Goal: Task Accomplishment & Management: Complete application form

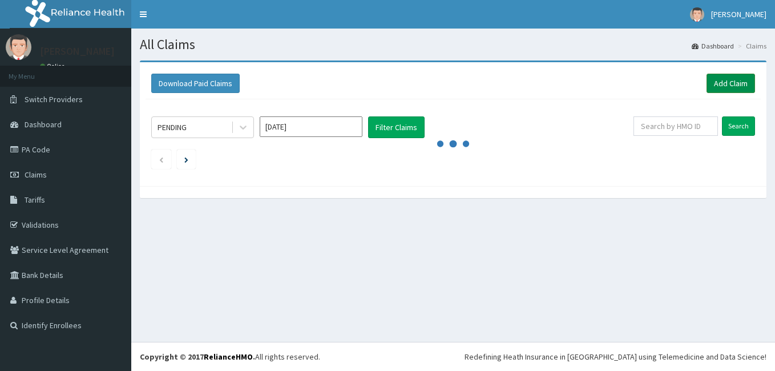
click at [743, 80] on link "Add Claim" at bounding box center [730, 83] width 48 height 19
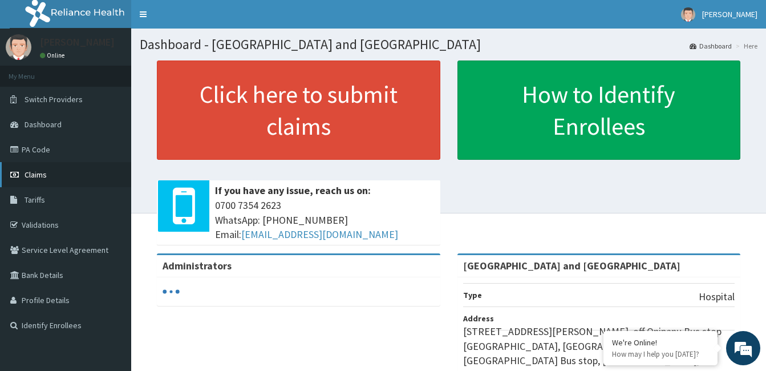
click at [48, 177] on link "Claims" at bounding box center [65, 174] width 131 height 25
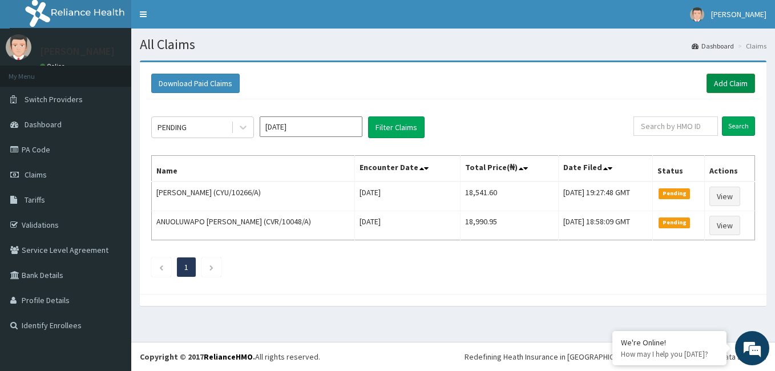
click at [740, 78] on link "Add Claim" at bounding box center [730, 83] width 48 height 19
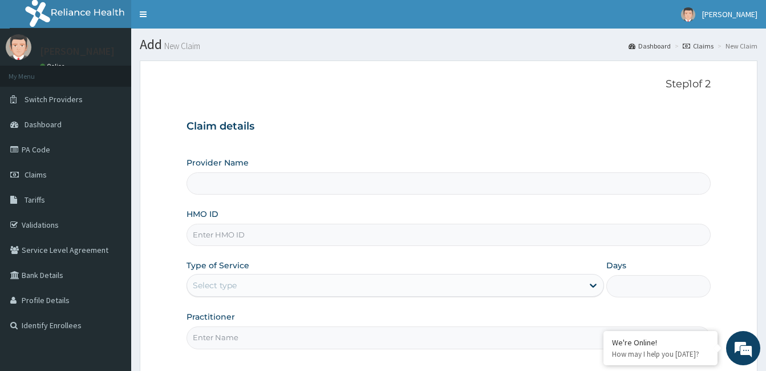
click at [304, 234] on input "HMO ID" at bounding box center [449, 235] width 524 height 22
type input "Royalife Specialist Hospital and Maternity Centre"
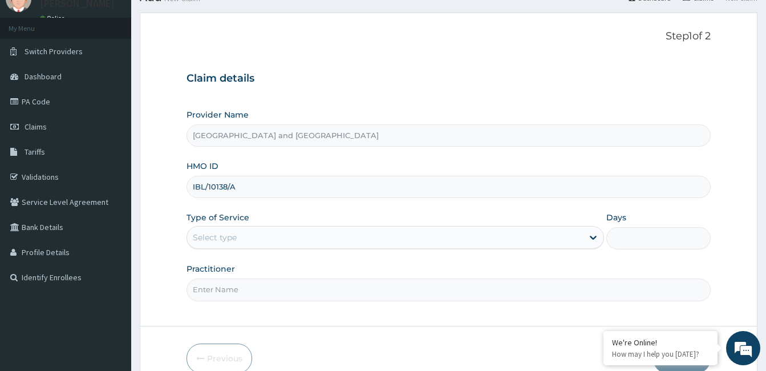
scroll to position [63, 0]
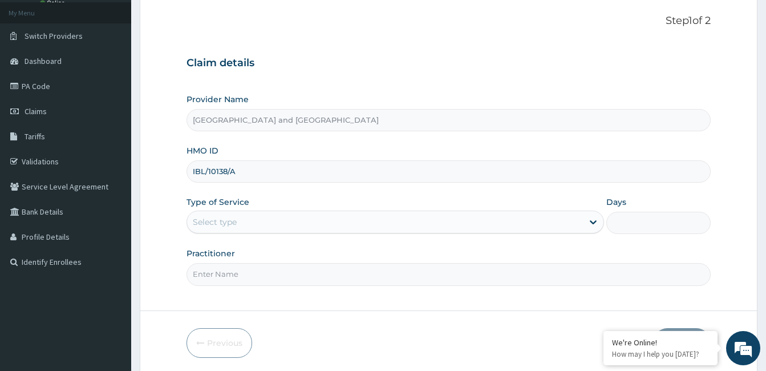
type input "IBL/10138/A"
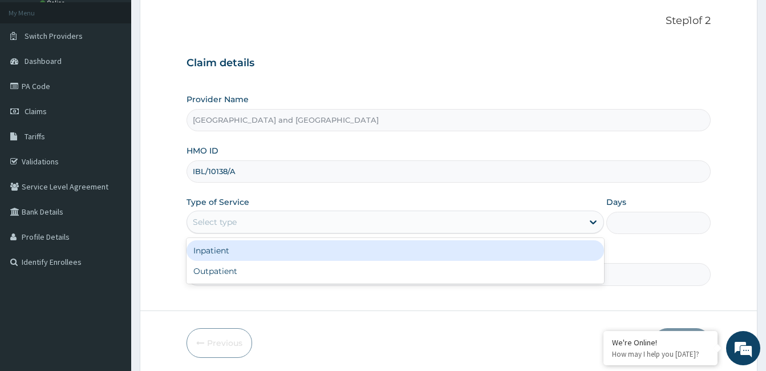
click at [240, 269] on div "Outpatient" at bounding box center [396, 271] width 418 height 21
type input "1"
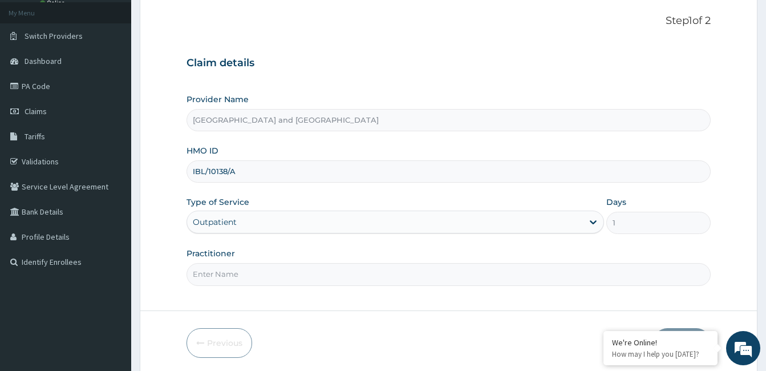
click at [301, 278] on input "Practitioner" at bounding box center [449, 274] width 524 height 22
type input "Dr Opeyemi"
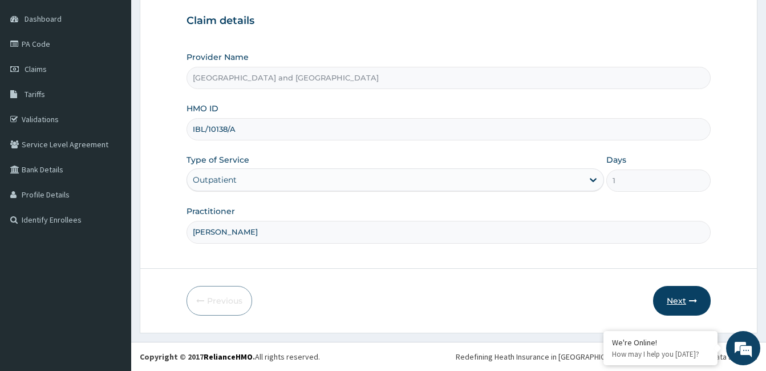
click at [685, 298] on button "Next" at bounding box center [682, 301] width 58 height 30
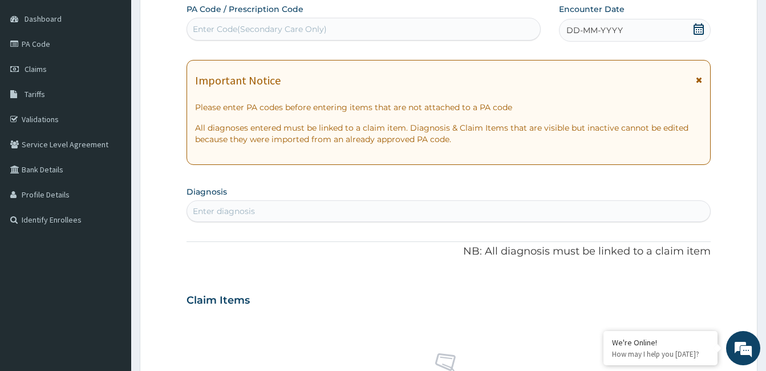
click at [697, 34] on icon at bounding box center [699, 28] width 10 height 11
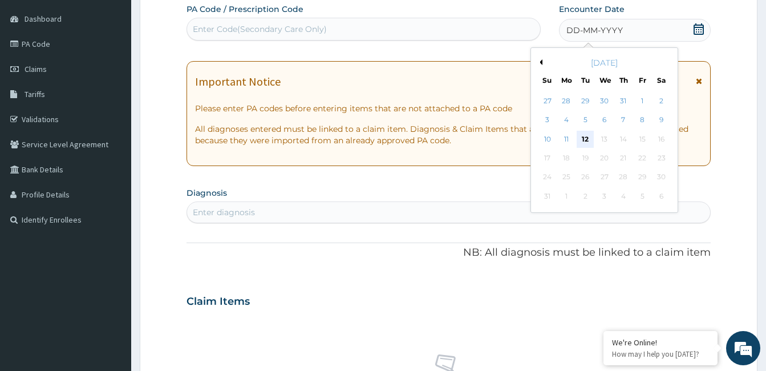
click at [587, 143] on div "12" at bounding box center [585, 139] width 17 height 17
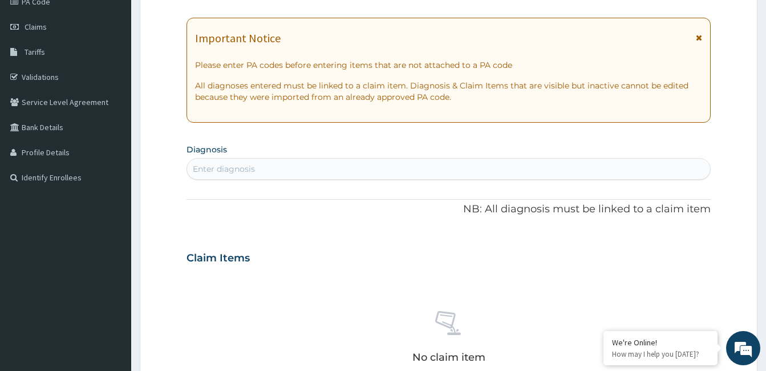
scroll to position [161, 0]
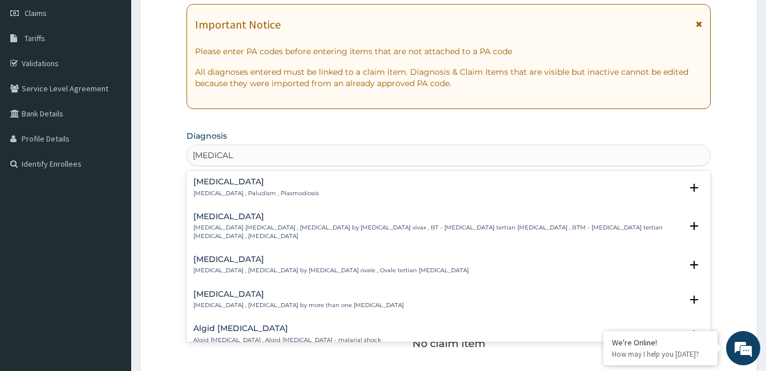
type input "MALARIA F"
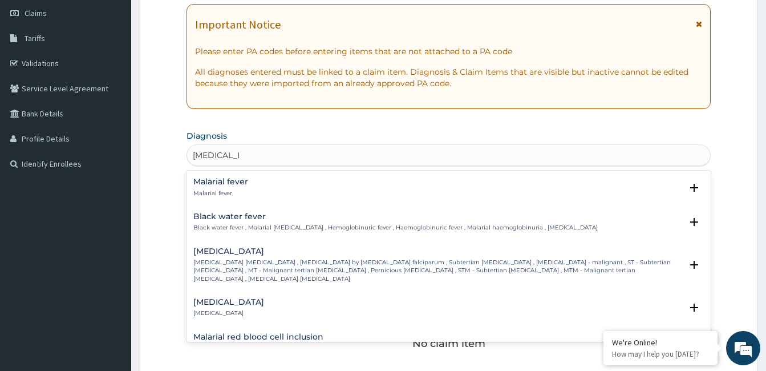
click at [242, 187] on div "Malarial fever Malarial fever" at bounding box center [220, 187] width 55 height 20
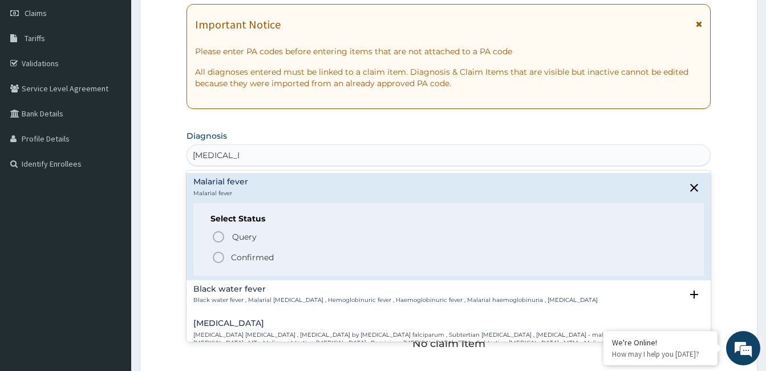
click at [234, 260] on p "Confirmed" at bounding box center [252, 257] width 43 height 11
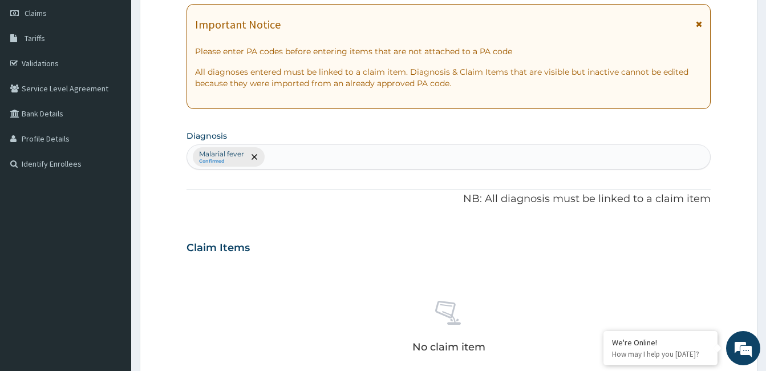
type input "J"
type input "RTI"
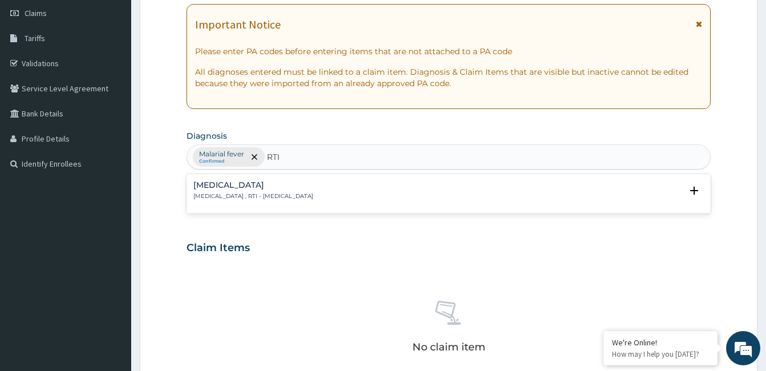
click at [260, 186] on h4 "Respiratory tract infection" at bounding box center [253, 185] width 120 height 9
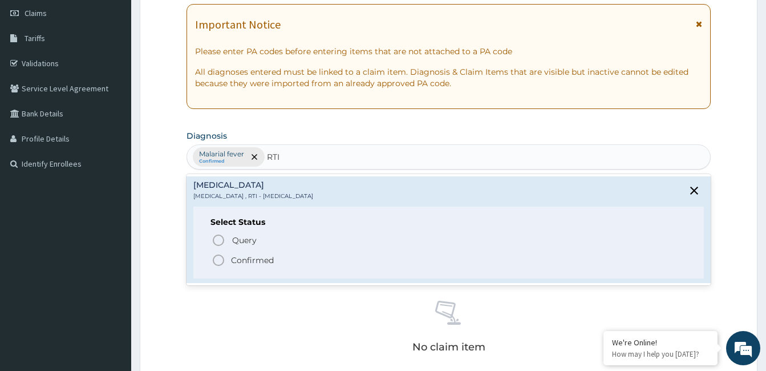
click at [217, 266] on icon "status option filled" at bounding box center [219, 260] width 14 height 14
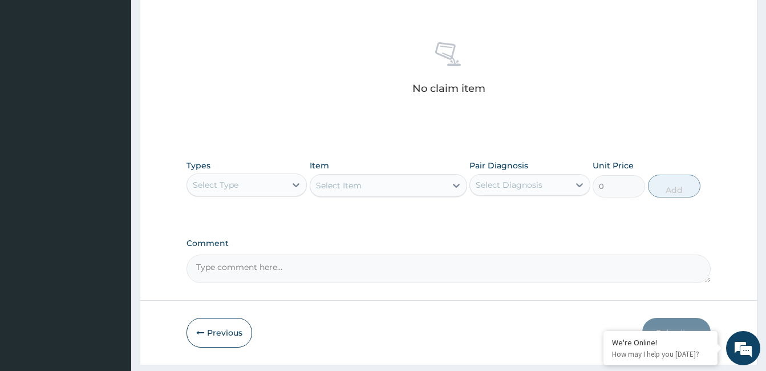
scroll to position [421, 0]
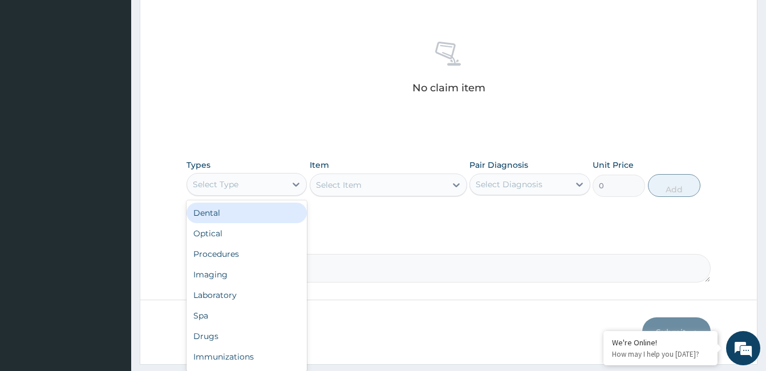
click at [231, 258] on div "Procedures" at bounding box center [247, 254] width 120 height 21
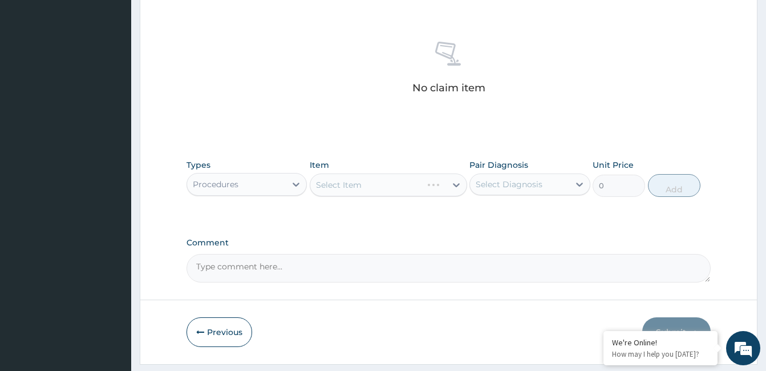
click at [413, 192] on div "Select Item" at bounding box center [388, 184] width 157 height 23
click at [444, 189] on div "Select Item" at bounding box center [388, 184] width 157 height 23
click at [428, 183] on div "Select Item" at bounding box center [388, 184] width 157 height 23
click at [460, 178] on div "Select Item" at bounding box center [388, 184] width 157 height 23
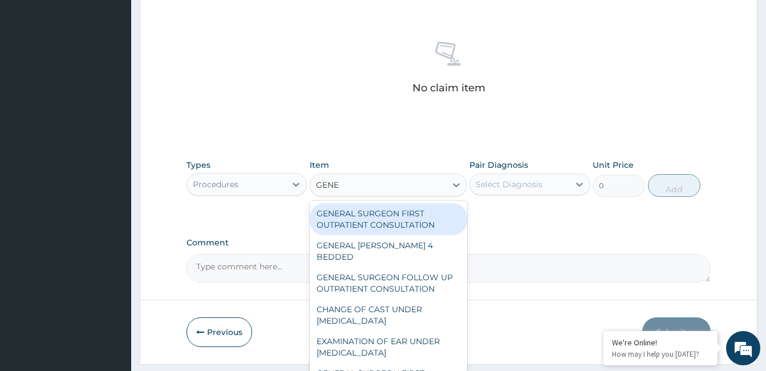
type input "GENER"
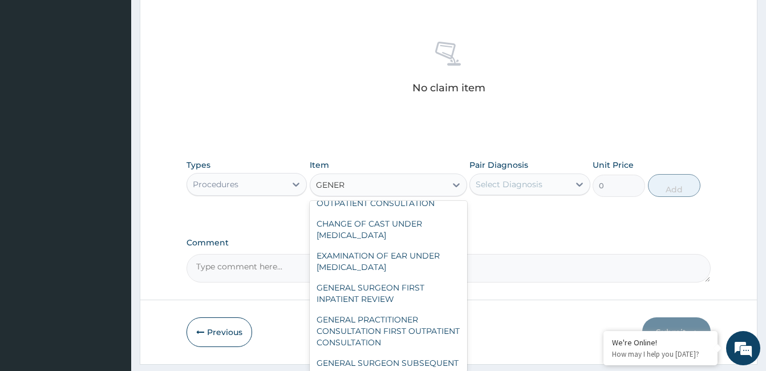
scroll to position [87, 0]
click at [393, 324] on div "GENERAL PRACTITIONER CONSULTATION FIRST OUTPATIENT CONSULTATION" at bounding box center [388, 329] width 157 height 43
type input "3547.5"
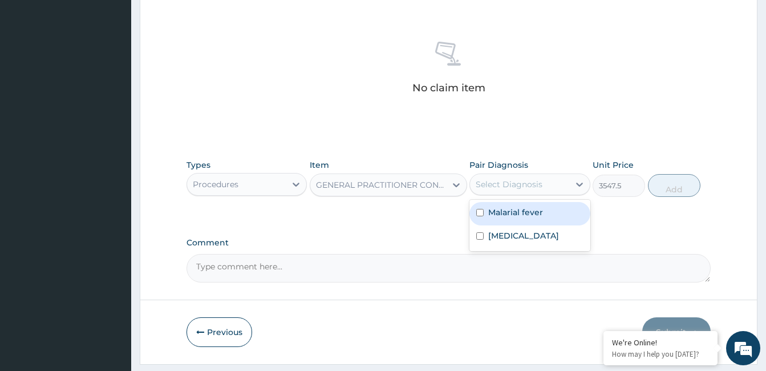
click at [516, 212] on label "Malarial fever" at bounding box center [515, 212] width 55 height 11
checkbox input "true"
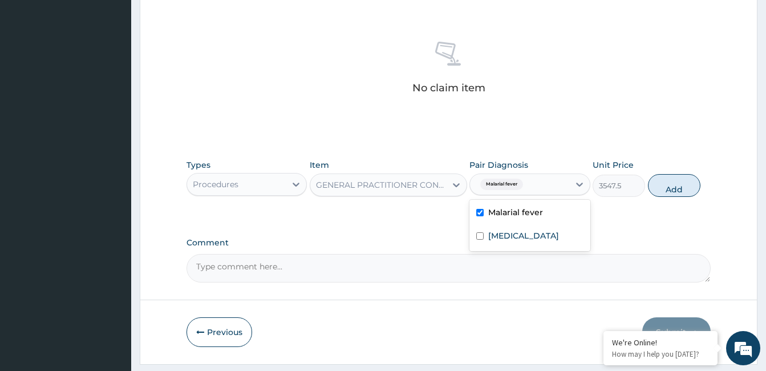
click at [516, 241] on label "Respiratory tract infection" at bounding box center [523, 235] width 71 height 11
checkbox input "true"
click at [669, 188] on button "Add" at bounding box center [674, 185] width 52 height 23
type input "0"
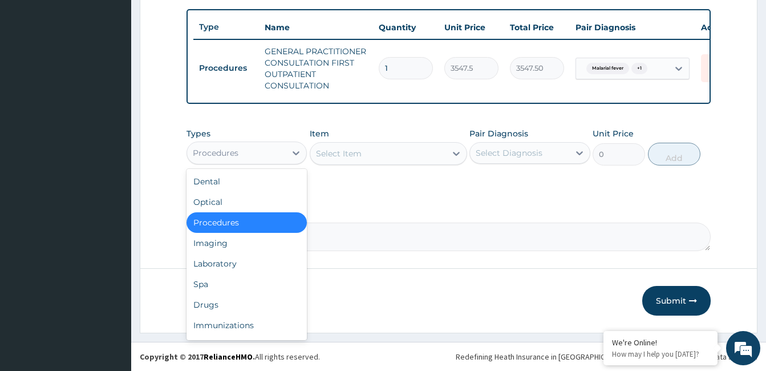
click at [241, 270] on div "Laboratory" at bounding box center [247, 263] width 120 height 21
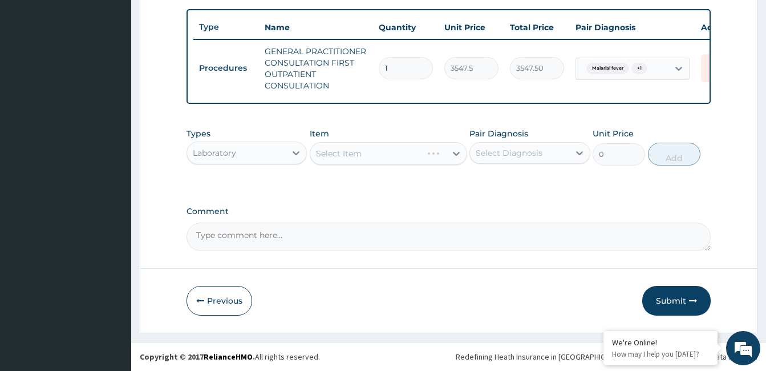
click at [375, 164] on div "Select Item" at bounding box center [388, 153] width 157 height 23
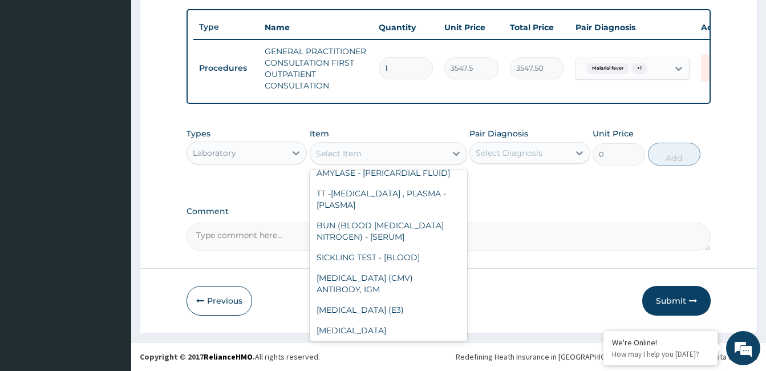
scroll to position [0, 0]
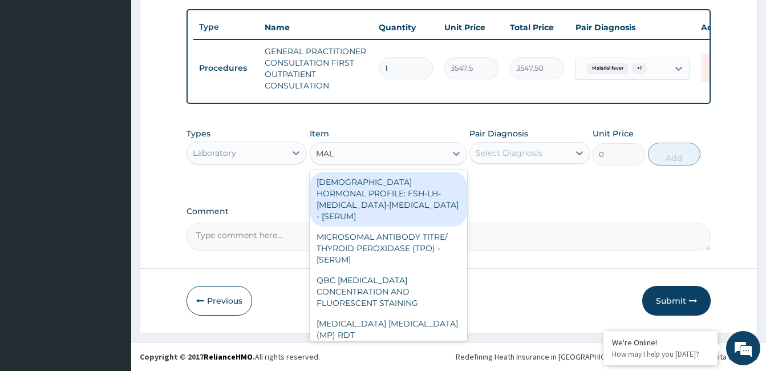
type input "MALA"
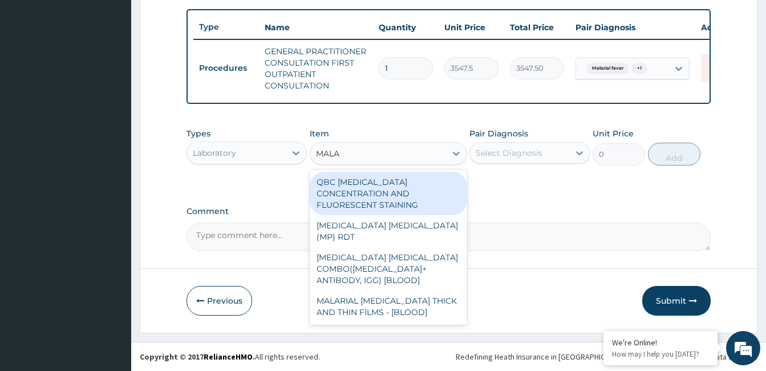
click at [387, 290] on div "MALARIAL PARASITE THICK AND THIN FILMS - [BLOOD]" at bounding box center [388, 306] width 157 height 32
type input "1612.5"
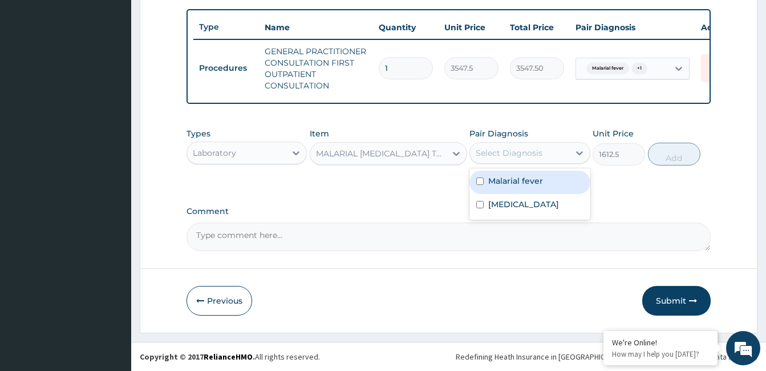
click at [531, 183] on label "Malarial fever" at bounding box center [515, 180] width 55 height 11
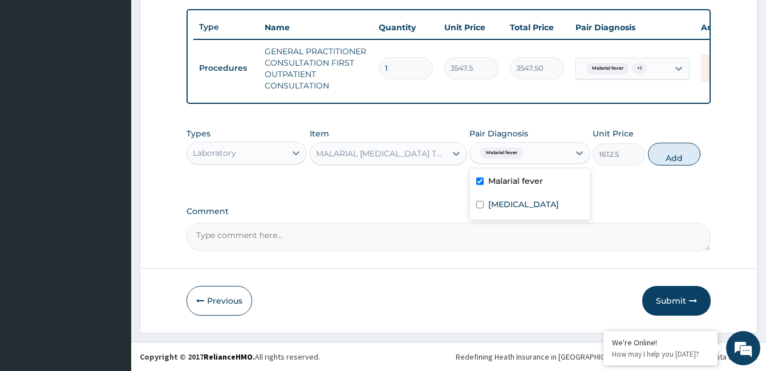
checkbox input "true"
click at [683, 158] on button "Add" at bounding box center [674, 154] width 52 height 23
type input "0"
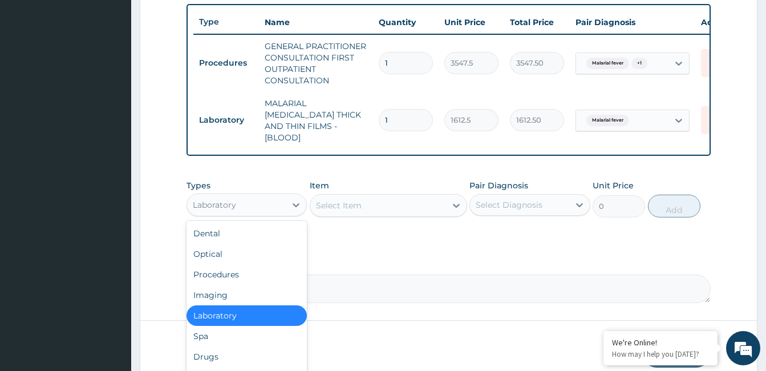
click at [257, 314] on div "Laboratory" at bounding box center [247, 315] width 120 height 21
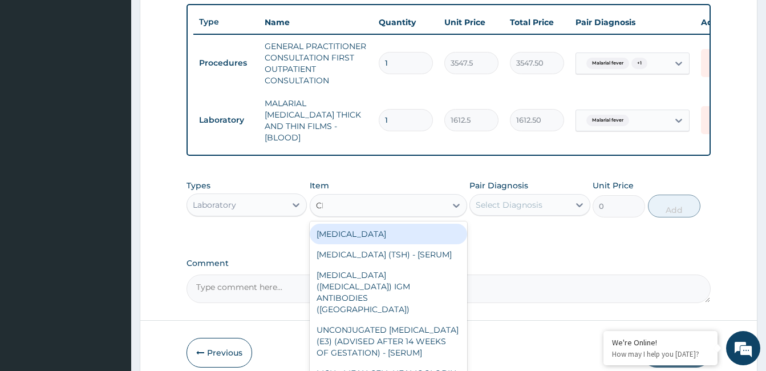
type input "CBC"
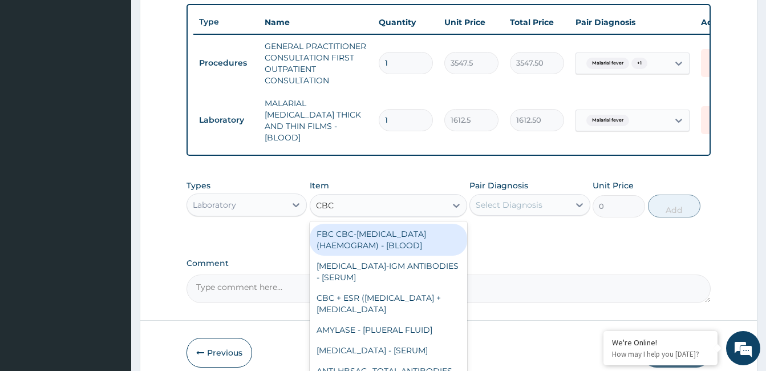
click at [386, 241] on div "FBC CBC-COMPLETE BLOOD COUNT (HAEMOGRAM) - [BLOOD]" at bounding box center [388, 240] width 157 height 32
type input "4300"
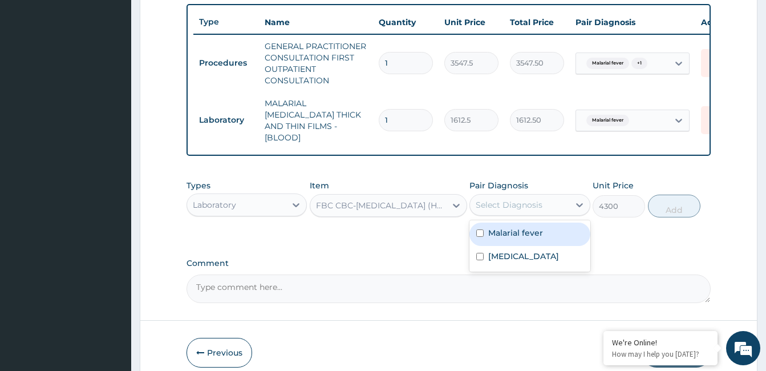
click at [529, 253] on label "Respiratory tract infection" at bounding box center [523, 255] width 71 height 11
checkbox input "true"
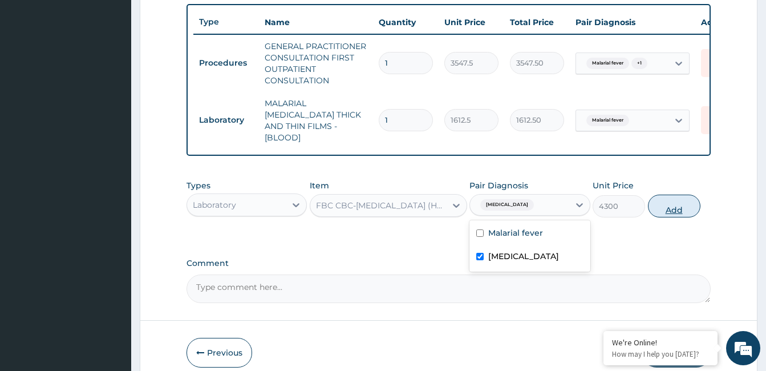
click at [692, 203] on button "Add" at bounding box center [674, 206] width 52 height 23
type input "0"
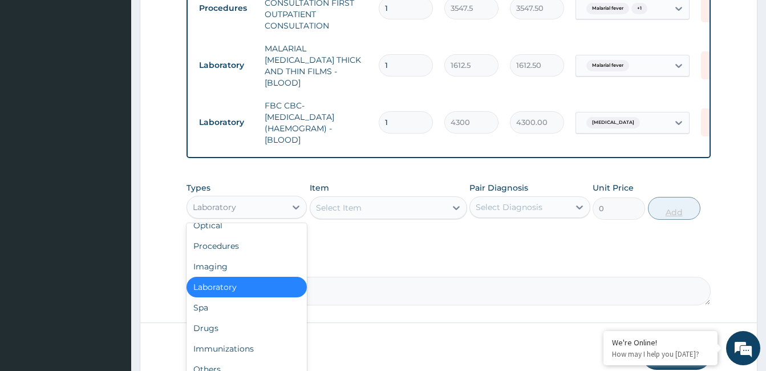
scroll to position [39, 0]
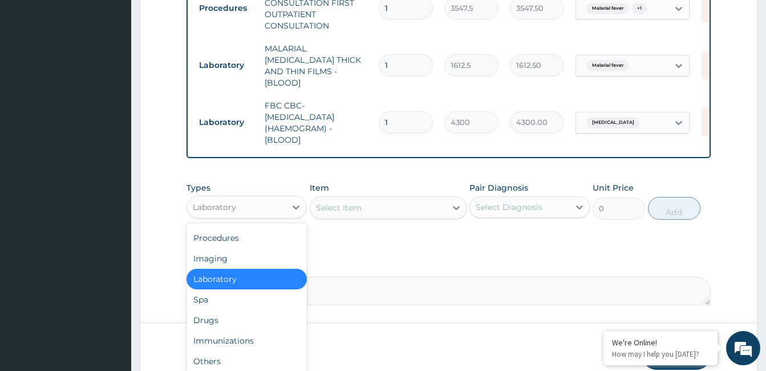
click at [233, 321] on div "Drugs" at bounding box center [247, 320] width 120 height 21
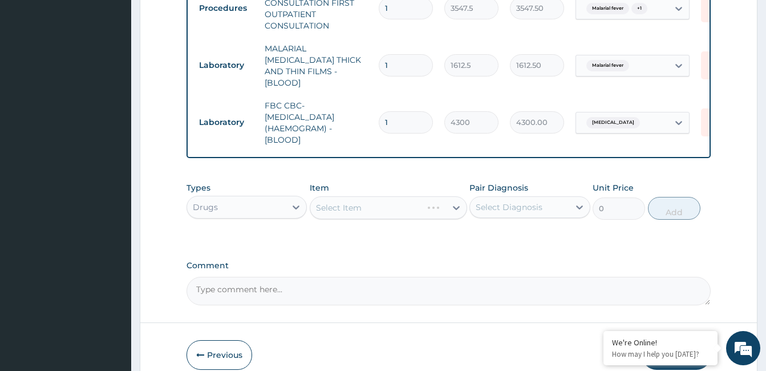
click at [361, 211] on div "Select Item" at bounding box center [388, 207] width 157 height 23
click at [382, 203] on div "Select Item" at bounding box center [388, 207] width 157 height 23
click at [367, 202] on div "Select Item" at bounding box center [378, 208] width 136 height 18
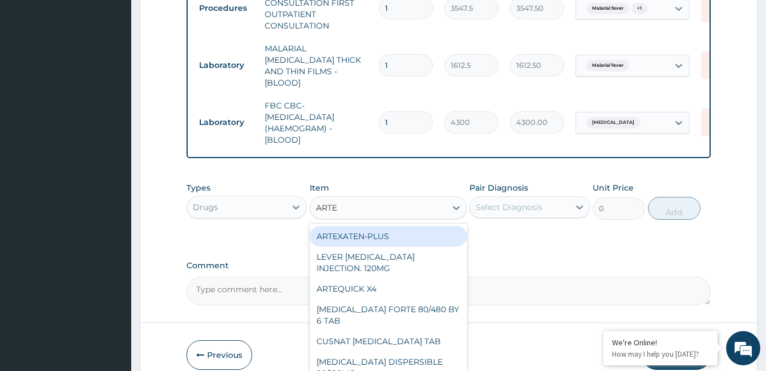
type input "ARTEM"
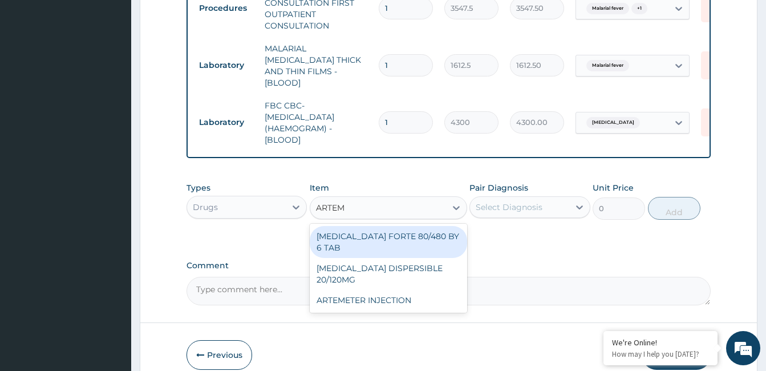
click at [402, 290] on div "ARTEMETER INJECTION" at bounding box center [388, 300] width 157 height 21
type input "946"
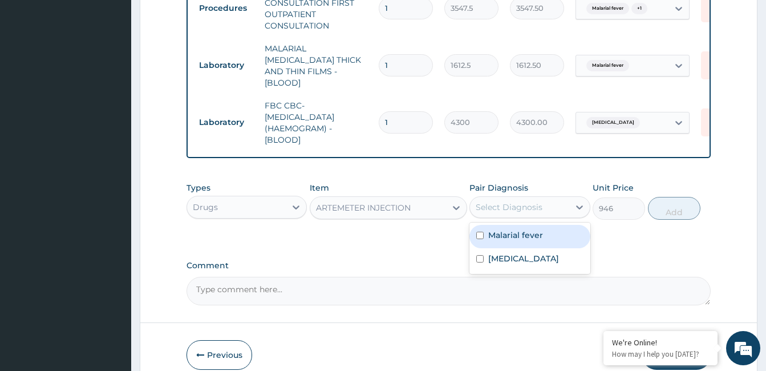
click at [524, 229] on label "Malarial fever" at bounding box center [515, 234] width 55 height 11
checkbox input "true"
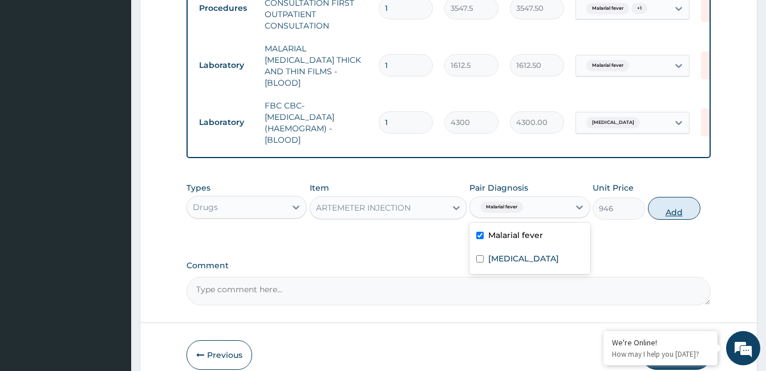
click at [681, 212] on button "Add" at bounding box center [674, 208] width 52 height 23
type input "0"
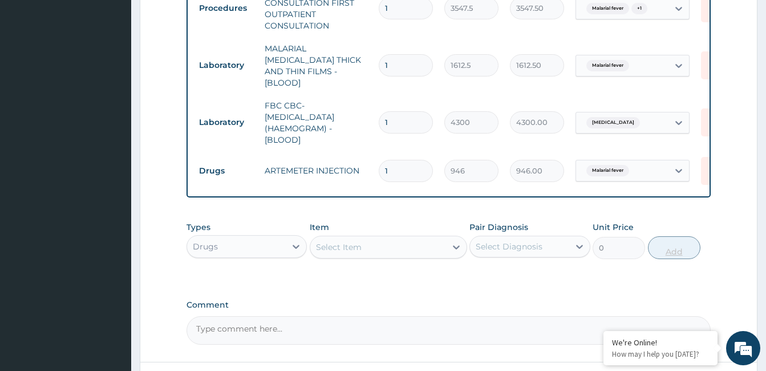
type input "0.00"
type input "6"
type input "5676.00"
type input "6"
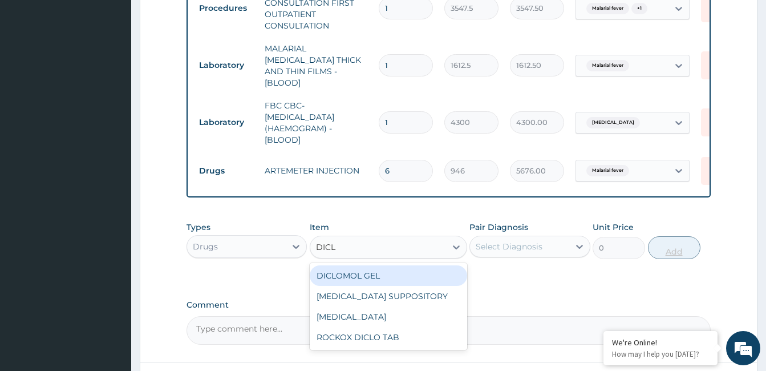
type input "DICLO"
click at [376, 312] on div "DICLOFENAC" at bounding box center [388, 316] width 157 height 21
type input "591.25"
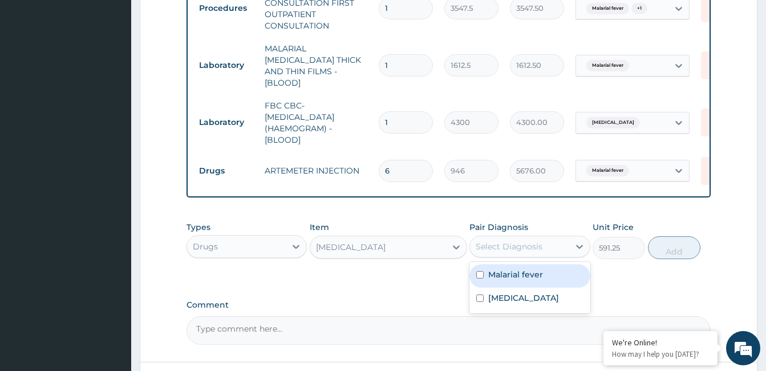
click at [525, 269] on label "Malarial fever" at bounding box center [515, 274] width 55 height 11
checkbox input "true"
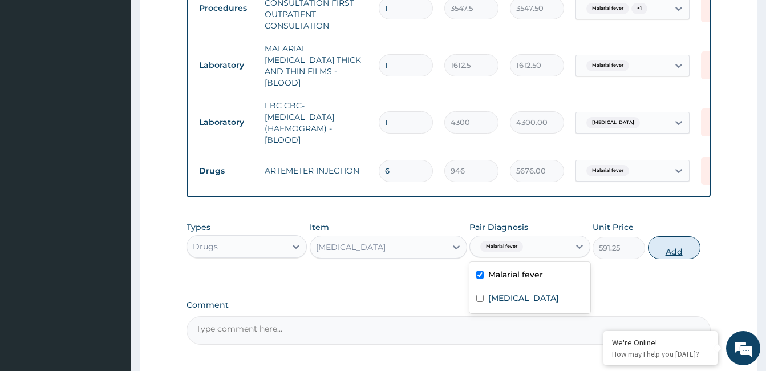
click at [685, 249] on button "Add" at bounding box center [674, 247] width 52 height 23
type input "0"
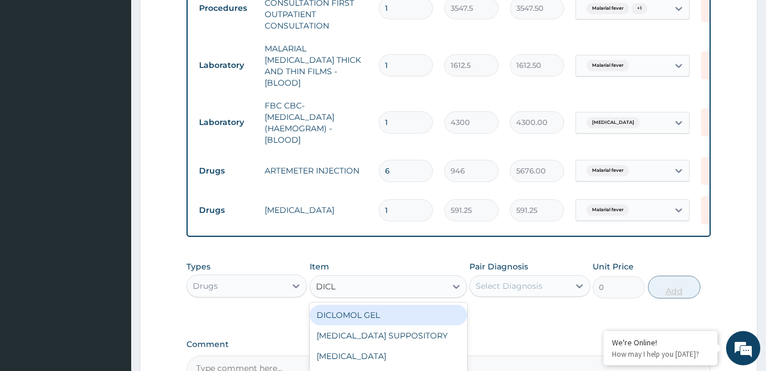
type input "DICLO"
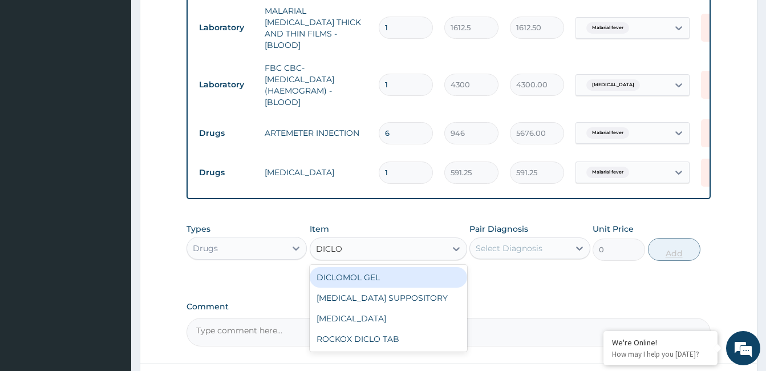
scroll to position [521, 0]
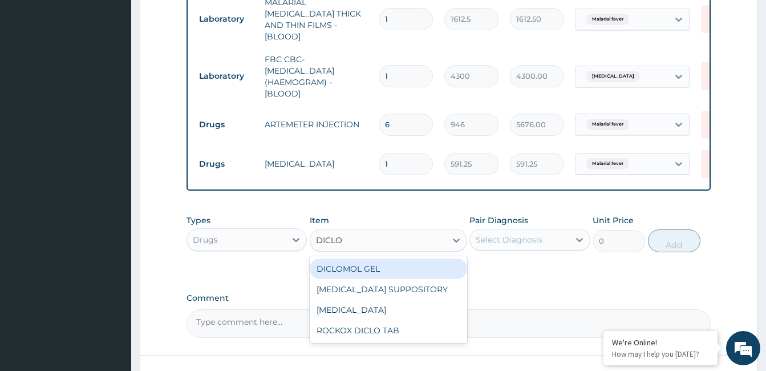
click at [383, 330] on div "ROCKOX DICLO TAB" at bounding box center [388, 330] width 157 height 21
type input "82.7750015258789"
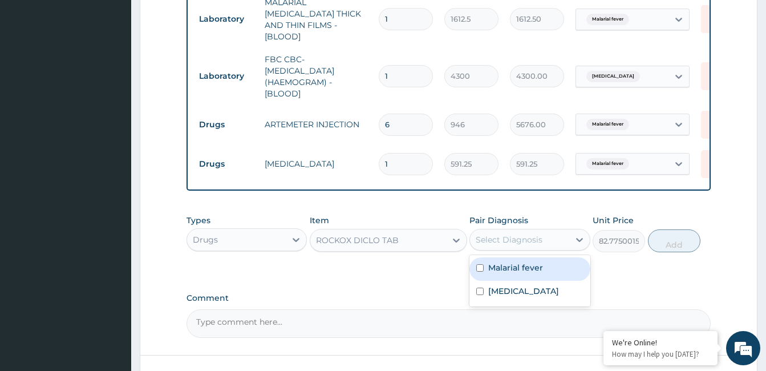
click at [520, 263] on label "Malarial fever" at bounding box center [515, 267] width 55 height 11
checkbox input "true"
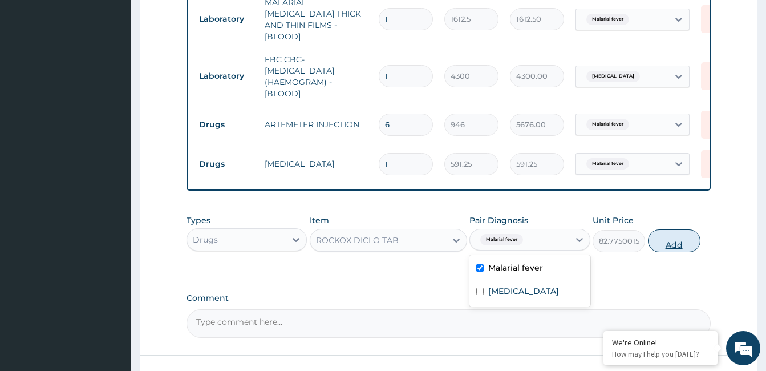
click at [667, 239] on button "Add" at bounding box center [674, 240] width 52 height 23
type input "0"
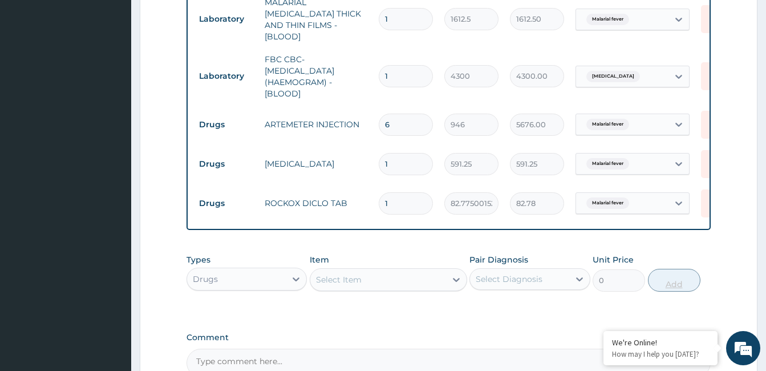
type input "10"
type input "827.75"
type input "10"
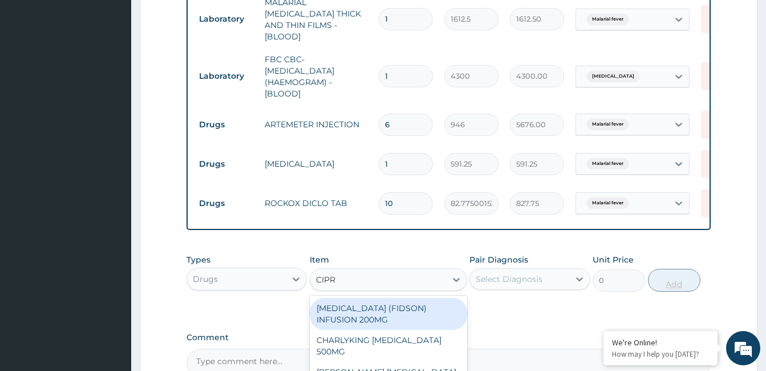
type input "CIPRO"
click at [387, 342] on div "CHARLYKING CIPROFLOXACIN 500MG" at bounding box center [388, 346] width 157 height 32
type input "177.375"
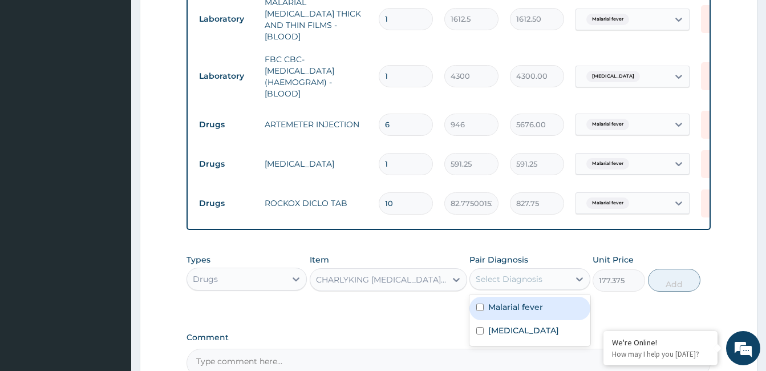
click at [520, 336] on label "Respiratory tract infection" at bounding box center [523, 330] width 71 height 11
checkbox input "true"
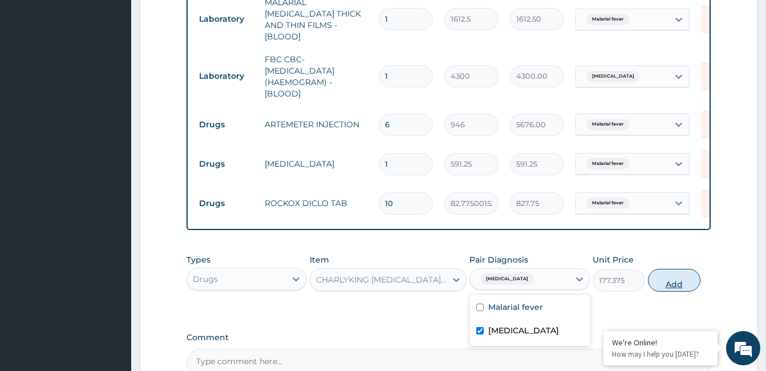
click at [681, 282] on button "Add" at bounding box center [674, 280] width 52 height 23
type input "0"
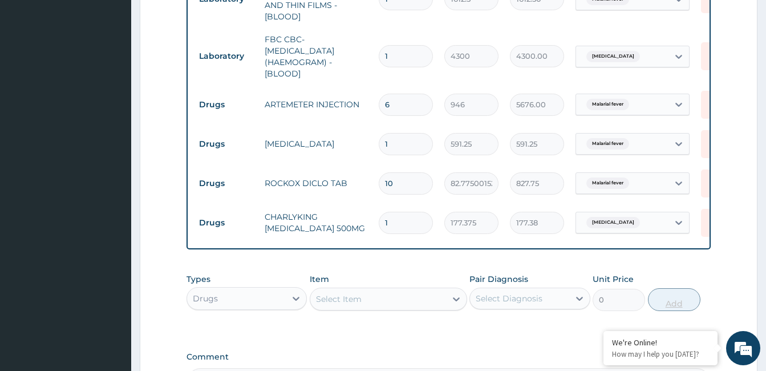
scroll to position [550, 0]
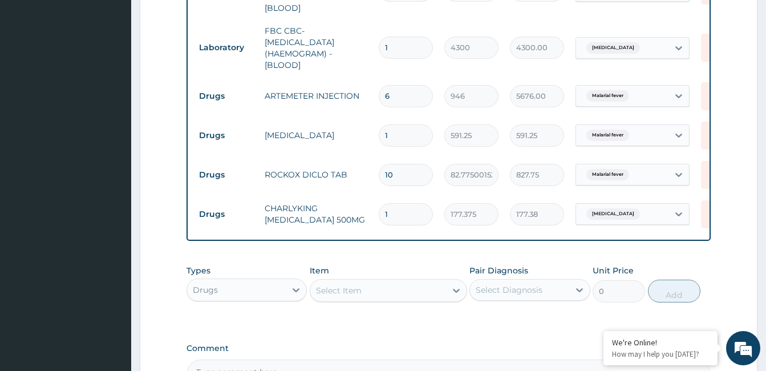
click at [410, 203] on input "1" at bounding box center [406, 214] width 54 height 22
type input "10"
type input "1773.75"
type input "10"
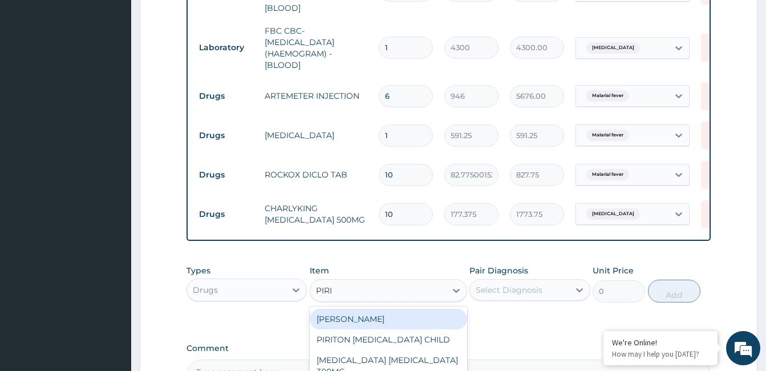
type input "PIRIT"
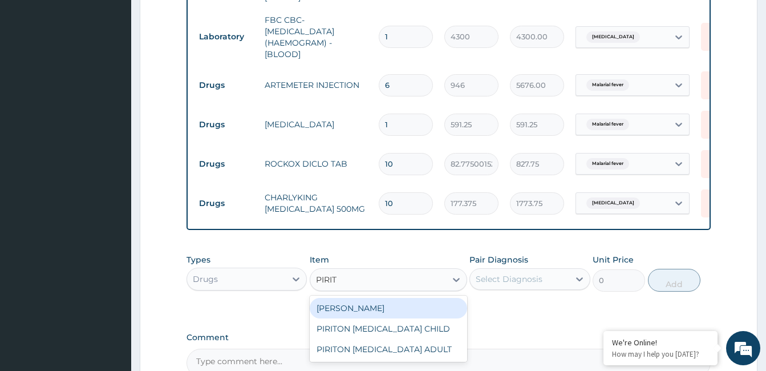
scroll to position [589, 0]
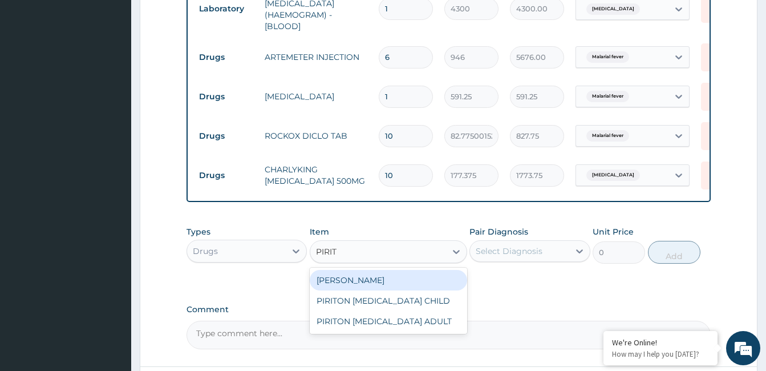
click at [398, 281] on div "PIRITON TAB EVANS" at bounding box center [388, 280] width 157 height 21
type input "23.64999961853027"
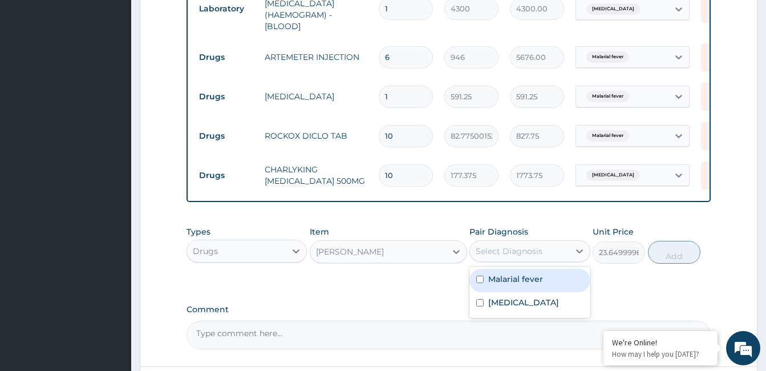
click at [512, 308] on label "Respiratory tract infection" at bounding box center [523, 302] width 71 height 11
checkbox input "true"
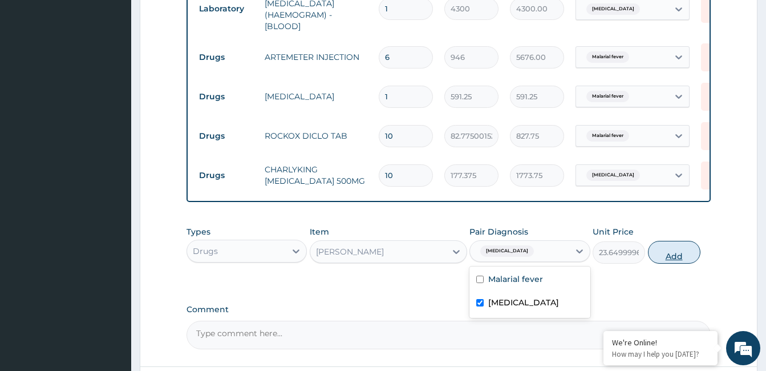
click at [677, 249] on button "Add" at bounding box center [674, 252] width 52 height 23
type input "0"
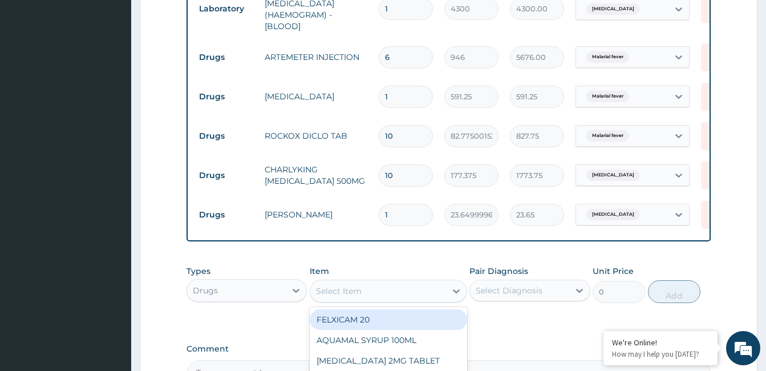
click at [406, 204] on input "1" at bounding box center [406, 215] width 54 height 22
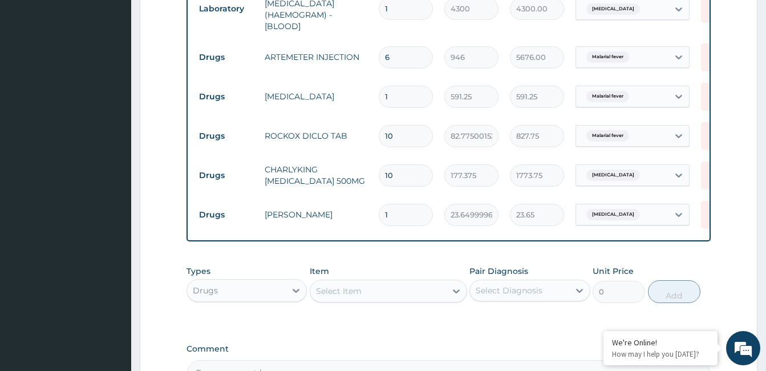
type input "10"
type input "236.50"
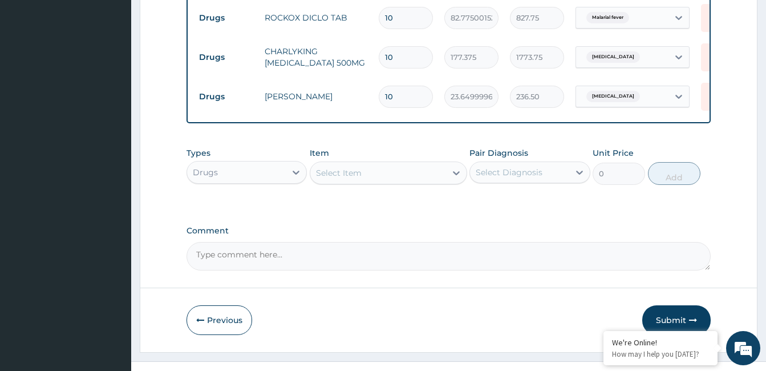
scroll to position [702, 0]
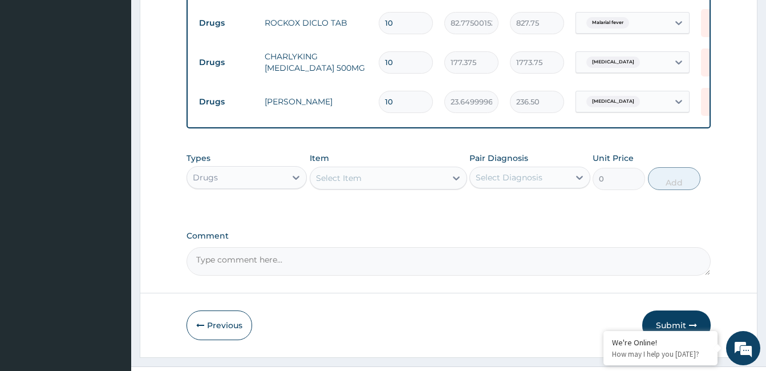
type input "10"
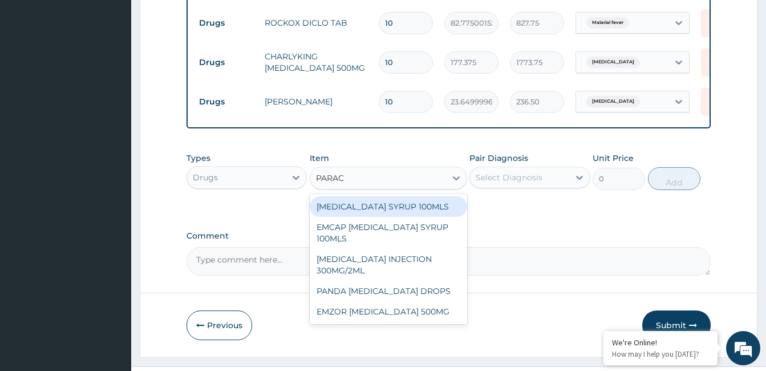
type input "PARACE"
click at [401, 314] on div "EMZOR PARACETAMOL 500MG" at bounding box center [388, 311] width 157 height 21
type input "23.64999961853027"
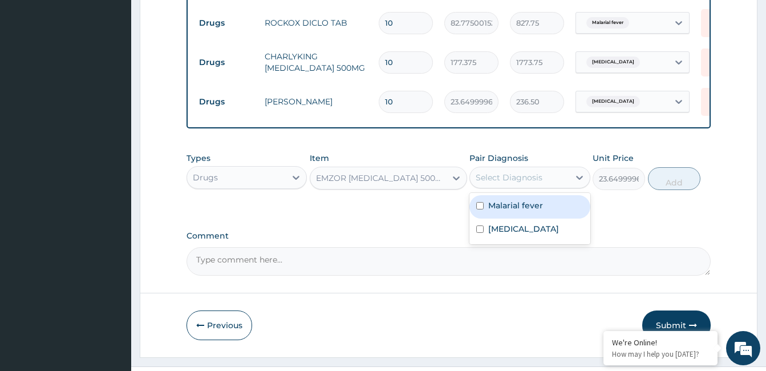
click at [521, 203] on label "Malarial fever" at bounding box center [515, 205] width 55 height 11
checkbox input "true"
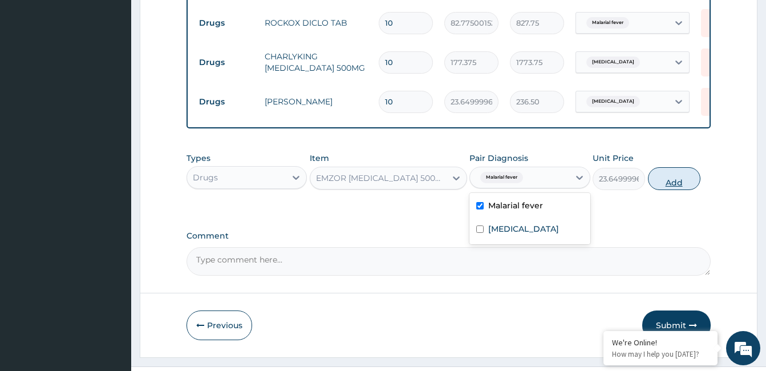
click at [678, 175] on button "Add" at bounding box center [674, 178] width 52 height 23
type input "0"
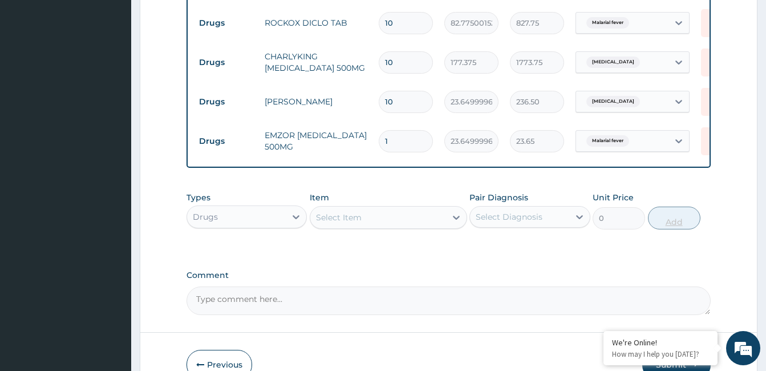
type input "18"
type input "425.70"
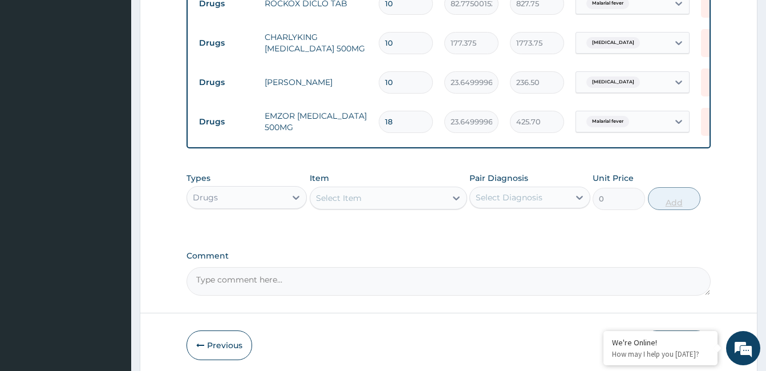
scroll to position [763, 0]
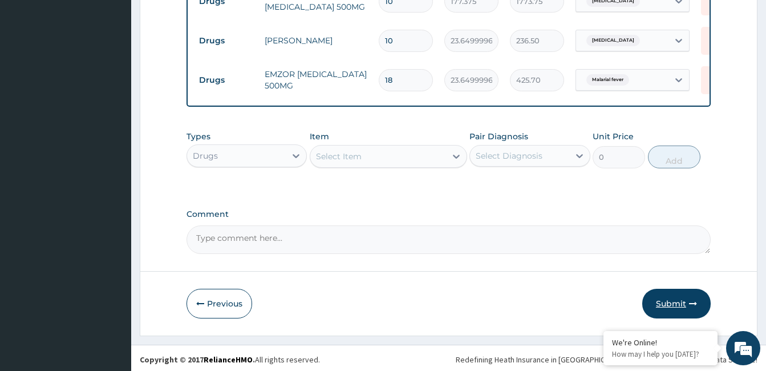
click at [676, 297] on button "Submit" at bounding box center [676, 304] width 68 height 30
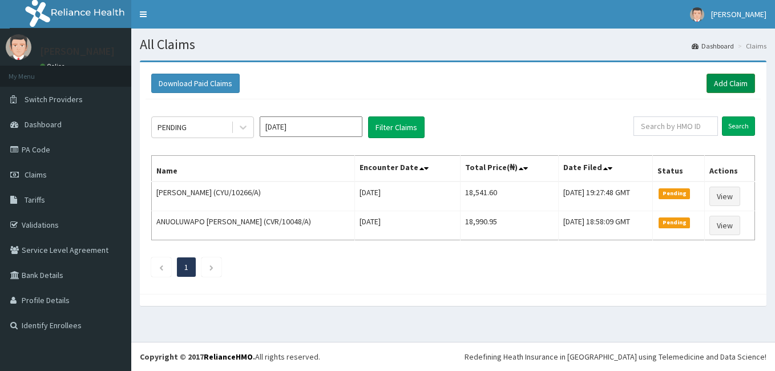
click at [731, 88] on link "Add Claim" at bounding box center [730, 83] width 48 height 19
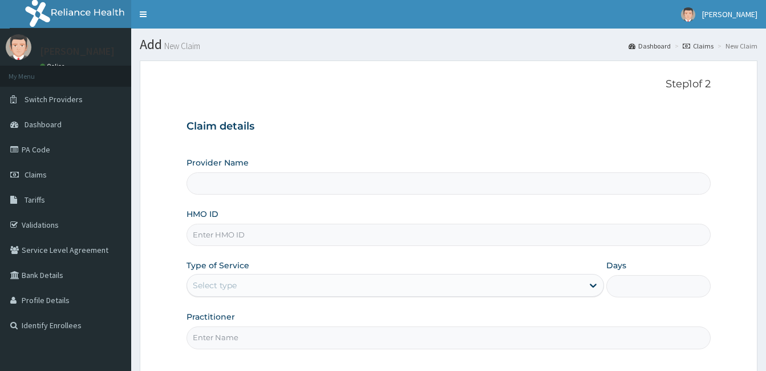
type input "Royalife Specialist Hospital and Maternity Centre"
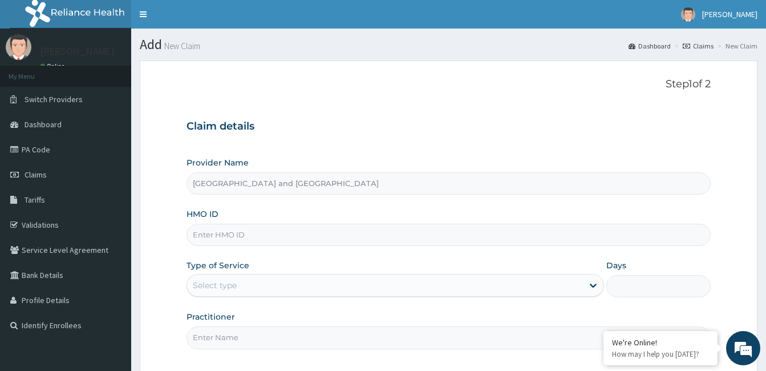
click at [257, 236] on input "HMO ID" at bounding box center [449, 235] width 524 height 22
type input "FMG/10072/A"
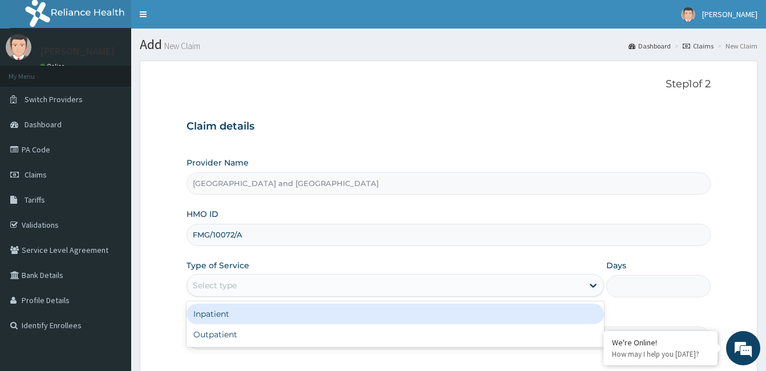
click at [305, 338] on div "Outpatient" at bounding box center [396, 334] width 418 height 21
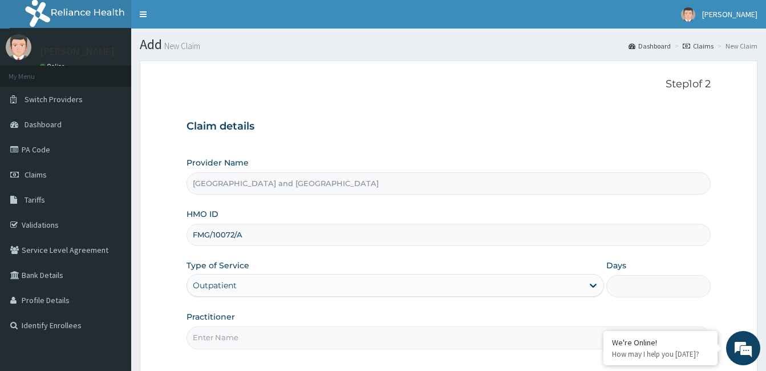
type input "1"
click at [320, 341] on input "Practitioner" at bounding box center [449, 337] width 524 height 22
type input "Dr Opeyemi"
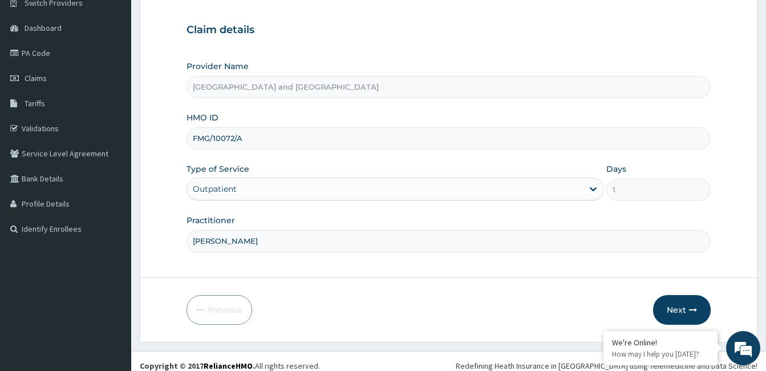
scroll to position [106, 0]
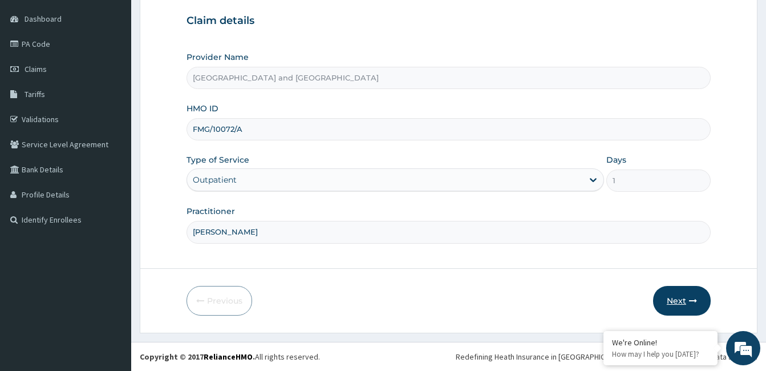
click at [684, 300] on button "Next" at bounding box center [682, 301] width 58 height 30
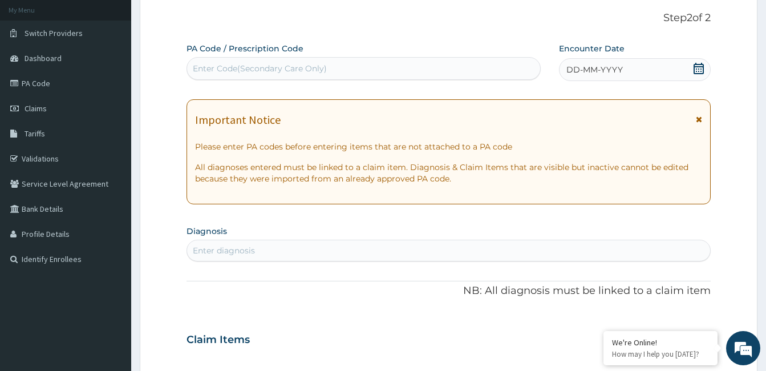
scroll to position [50, 0]
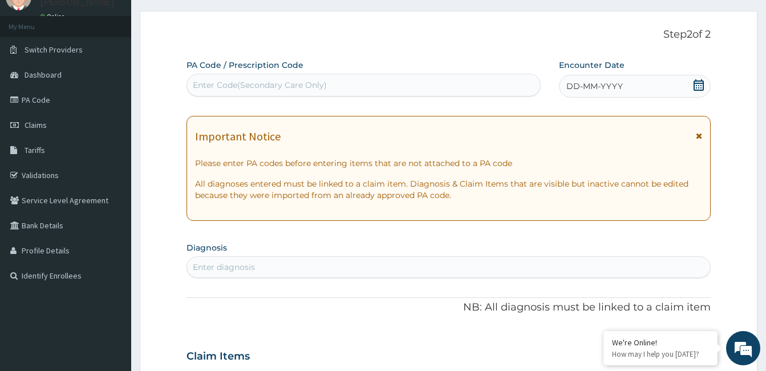
click at [702, 85] on icon at bounding box center [698, 84] width 11 height 11
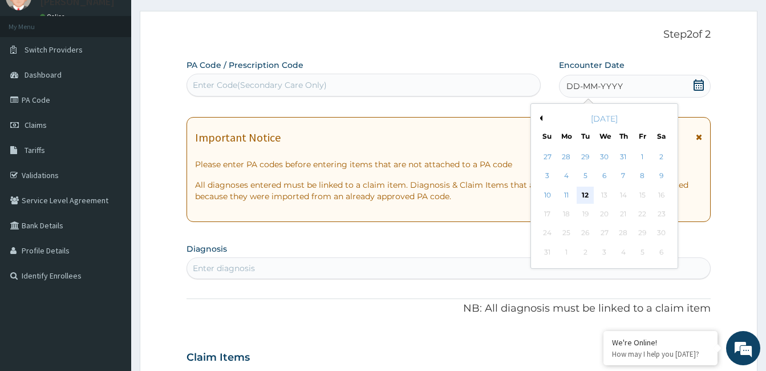
click at [584, 195] on div "12" at bounding box center [585, 195] width 17 height 17
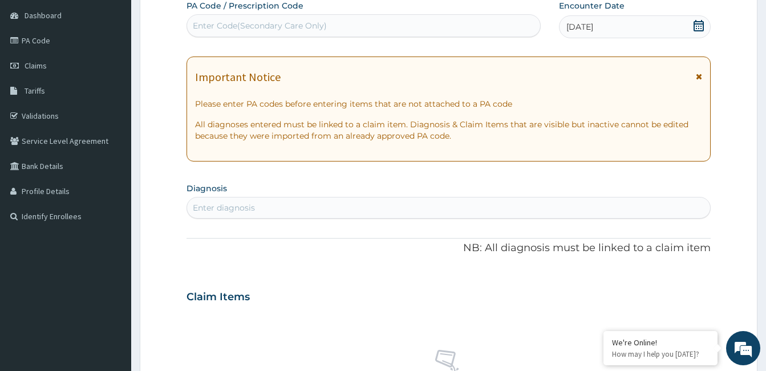
scroll to position [146, 0]
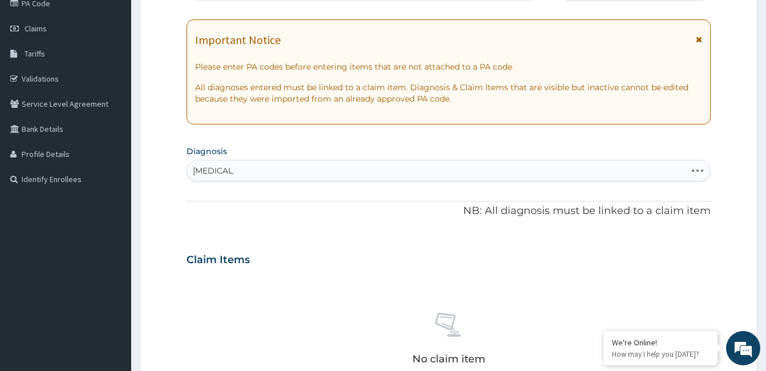
type input "MALARIA F"
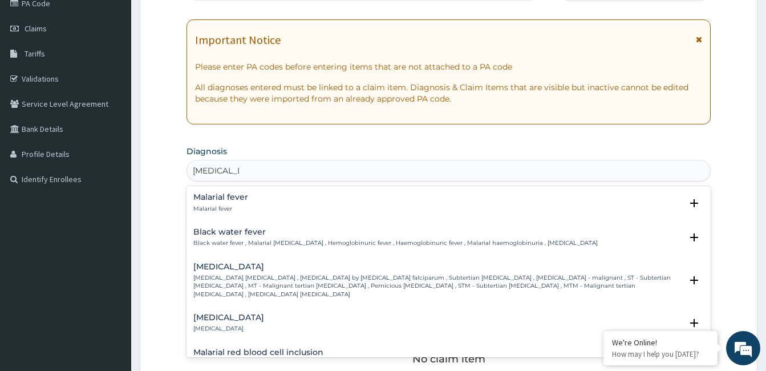
click at [243, 206] on p "Malarial fever" at bounding box center [220, 209] width 55 height 8
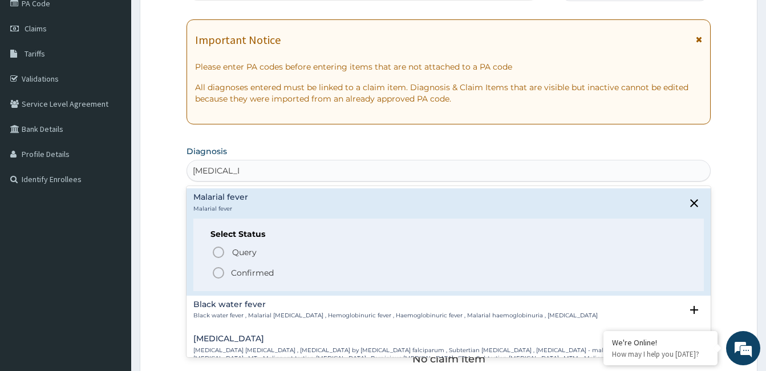
click at [228, 276] on span "Confirmed" at bounding box center [449, 273] width 475 height 14
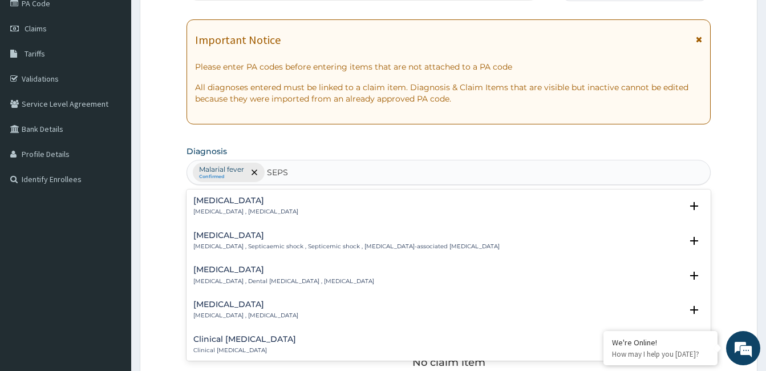
type input "SEPSI"
click at [234, 204] on h4 "Sepsis" at bounding box center [245, 200] width 105 height 9
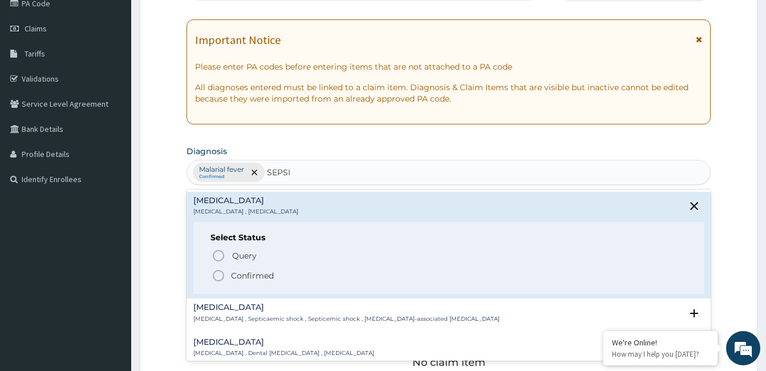
click at [243, 276] on p "Confirmed" at bounding box center [252, 275] width 43 height 11
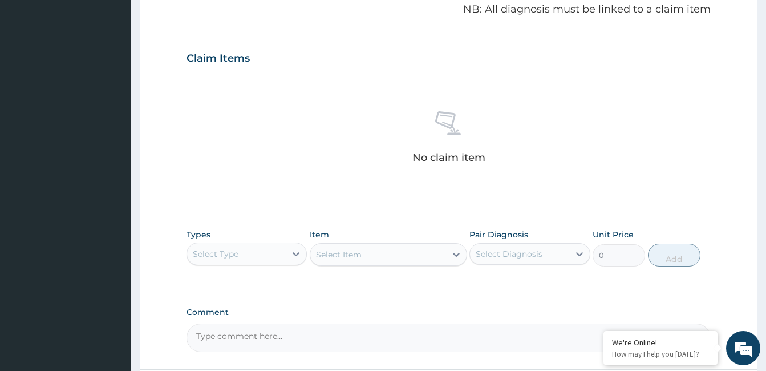
scroll to position [364, 0]
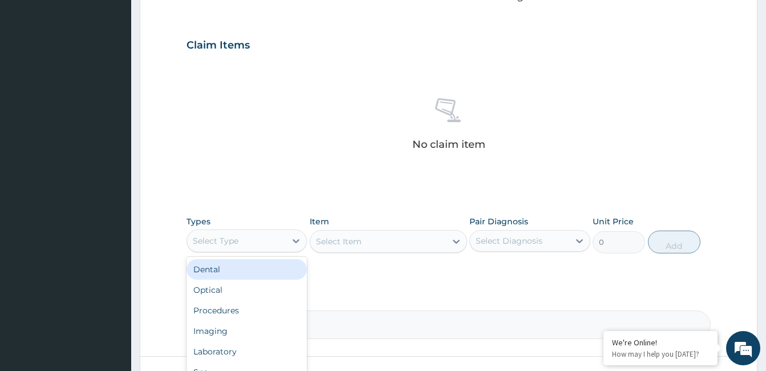
click at [250, 317] on div "Procedures" at bounding box center [247, 310] width 120 height 21
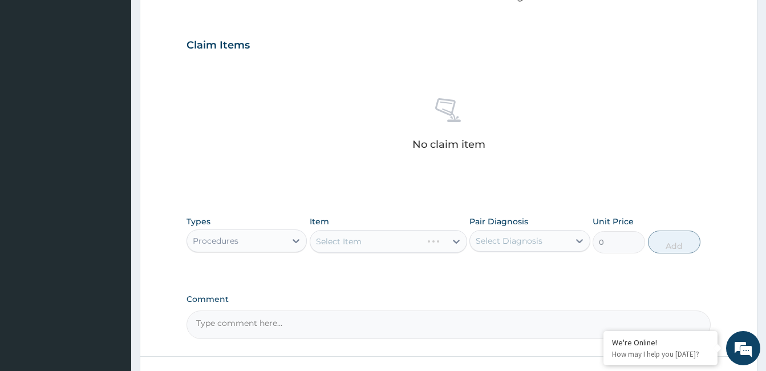
click at [379, 244] on div "Select Item" at bounding box center [388, 241] width 157 height 23
click at [390, 241] on div "Select Item" at bounding box center [388, 241] width 157 height 23
click at [398, 254] on div "Types Procedures Item Select Item Pair Diagnosis Select Diagnosis Unit Price 0 …" at bounding box center [449, 234] width 524 height 49
click at [394, 241] on div "Select Item" at bounding box center [388, 241] width 157 height 23
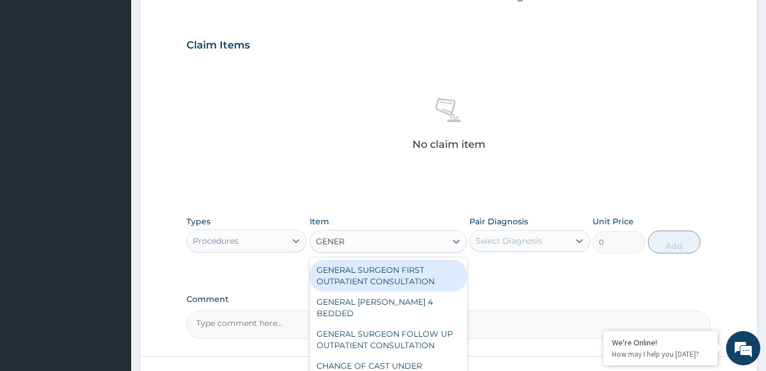
type input "GENERA"
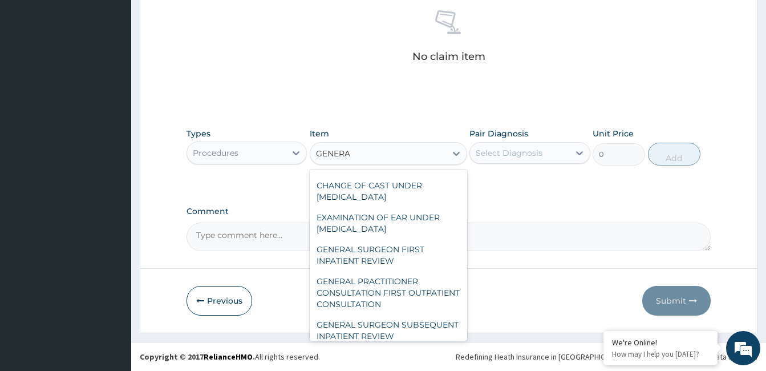
scroll to position [164, 0]
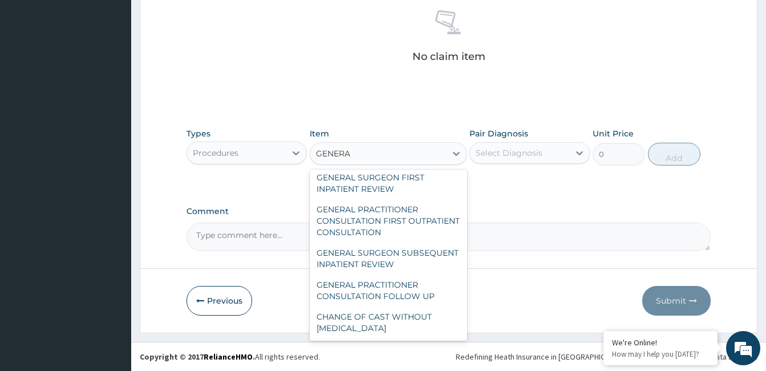
click at [413, 200] on div "GENERAL PRACTITIONER CONSULTATION FIRST OUTPATIENT CONSULTATION" at bounding box center [388, 220] width 157 height 43
type input "3547.5"
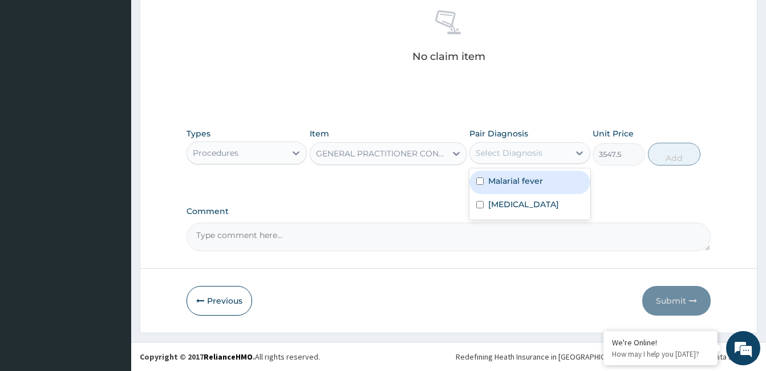
click at [528, 189] on div "Malarial fever" at bounding box center [530, 182] width 120 height 23
checkbox input "true"
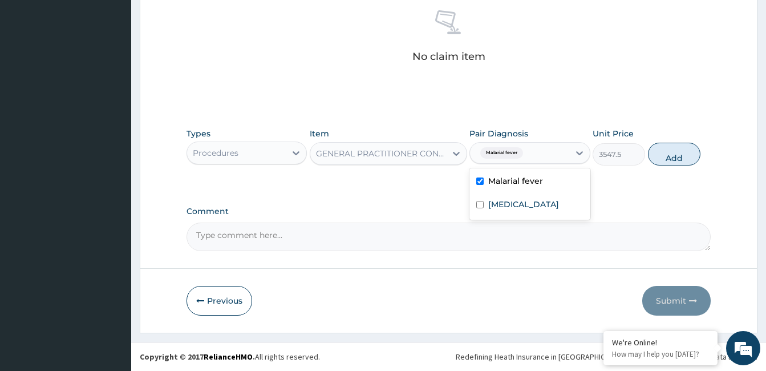
click at [521, 209] on div "Sepsis" at bounding box center [530, 205] width 120 height 23
checkbox input "true"
click at [680, 173] on div "Types Procedures Item GENERAL PRACTITIONER CONSULTATION FIRST OUTPATIENT CONSUL…" at bounding box center [449, 155] width 524 height 66
click at [680, 151] on button "Add" at bounding box center [674, 154] width 52 height 23
type input "0"
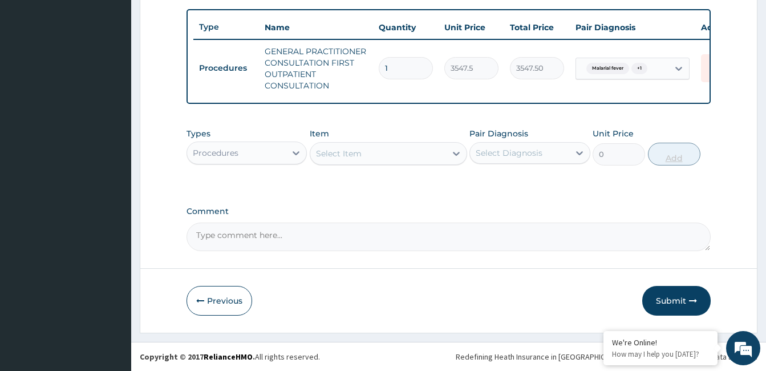
scroll to position [424, 0]
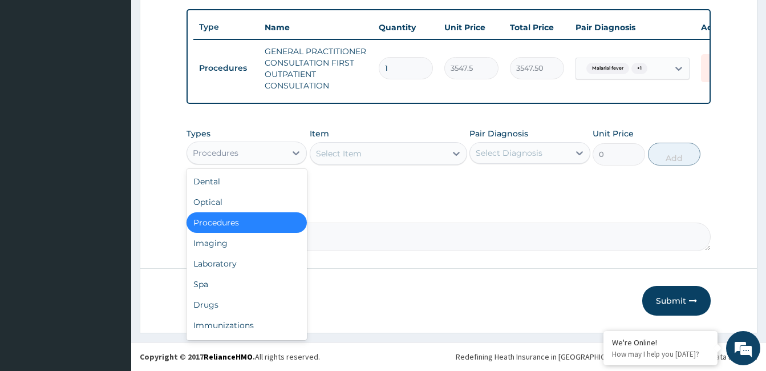
click at [237, 266] on div "Laboratory" at bounding box center [247, 263] width 120 height 21
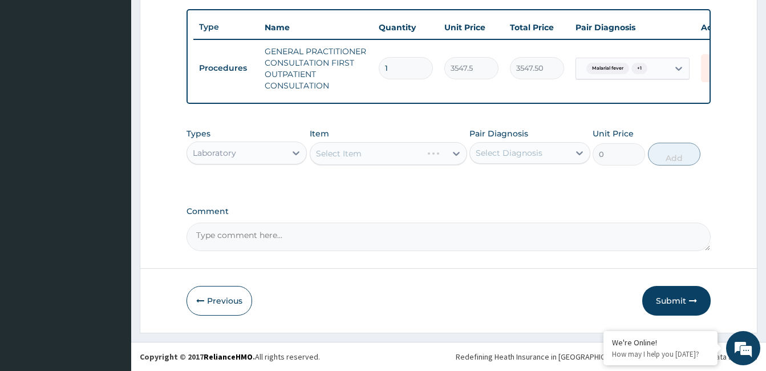
click at [385, 156] on div "Select Item" at bounding box center [388, 153] width 157 height 23
click at [383, 155] on div "Select Item" at bounding box center [388, 153] width 157 height 23
click at [388, 152] on div "Select Item" at bounding box center [388, 153] width 157 height 23
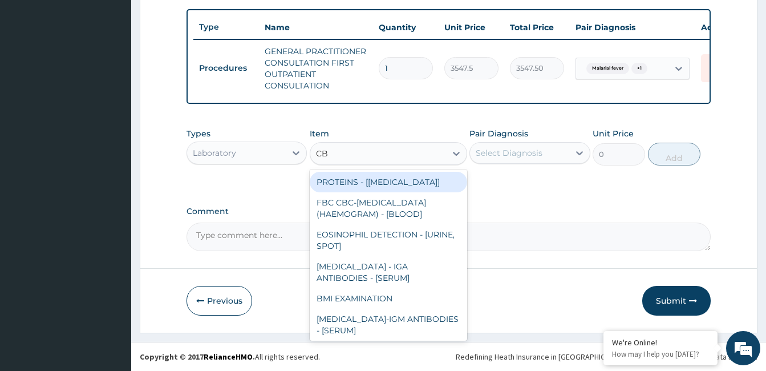
type input "CBC"
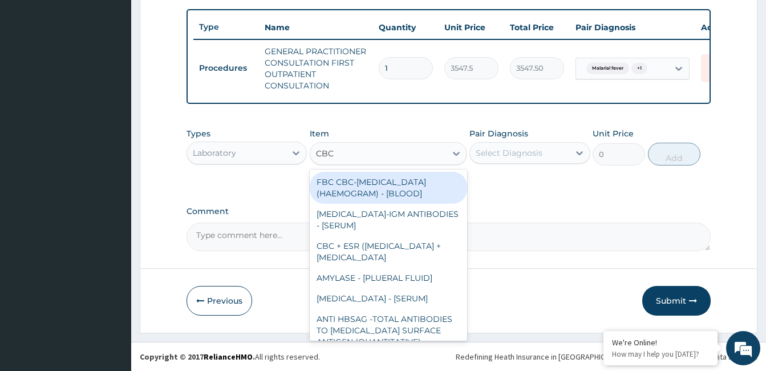
click at [410, 189] on div "FBC CBC-COMPLETE BLOOD COUNT (HAEMOGRAM) - [BLOOD]" at bounding box center [388, 188] width 157 height 32
type input "4300"
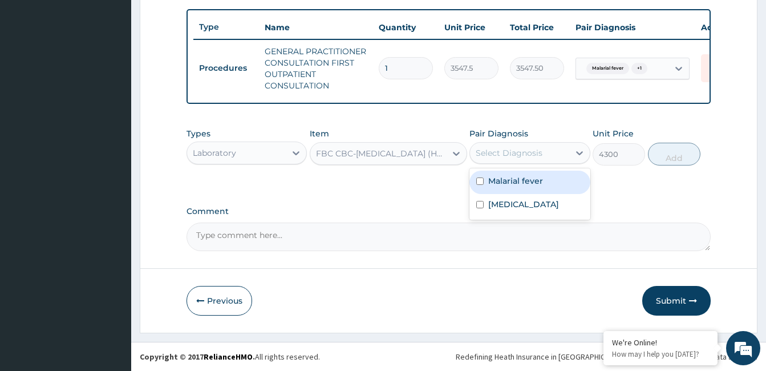
click at [510, 209] on label "Sepsis" at bounding box center [523, 204] width 71 height 11
checkbox input "true"
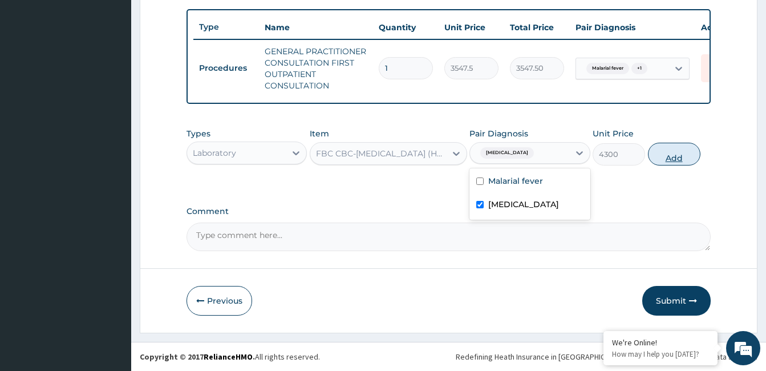
click at [686, 148] on button "Add" at bounding box center [674, 154] width 52 height 23
type input "0"
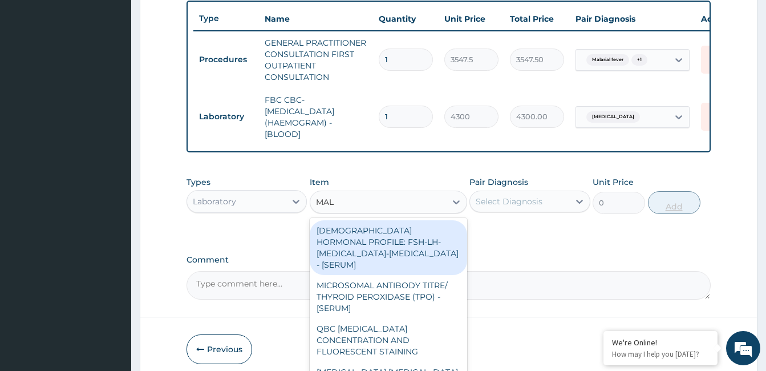
type input "MALA"
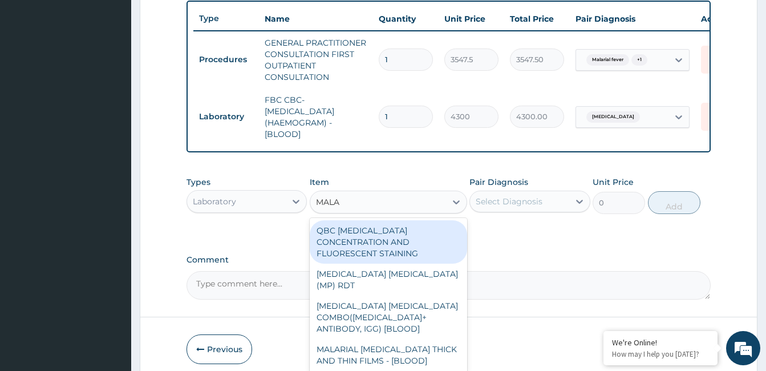
click at [409, 342] on div "MALARIAL PARASITE THICK AND THIN FILMS - [BLOOD]" at bounding box center [388, 355] width 157 height 32
type input "1612.5"
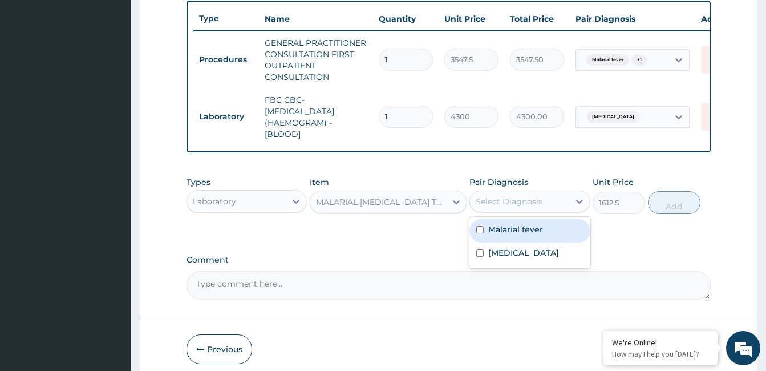
click at [531, 235] on label "Malarial fever" at bounding box center [515, 229] width 55 height 11
checkbox input "true"
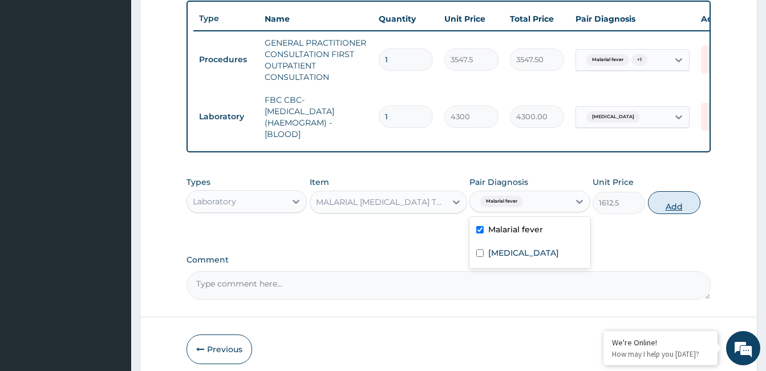
click at [681, 214] on button "Add" at bounding box center [674, 202] width 52 height 23
type input "0"
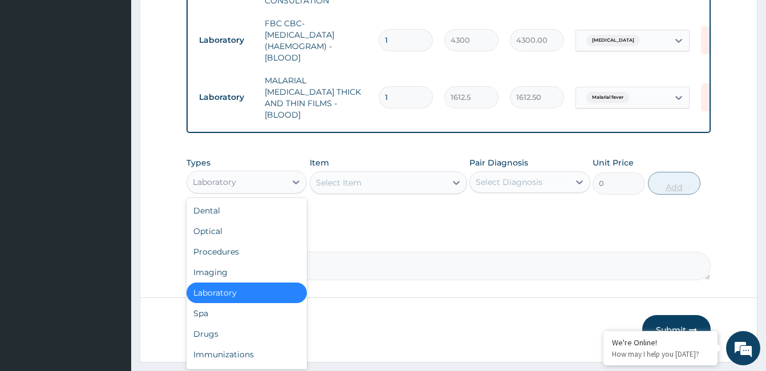
scroll to position [503, 0]
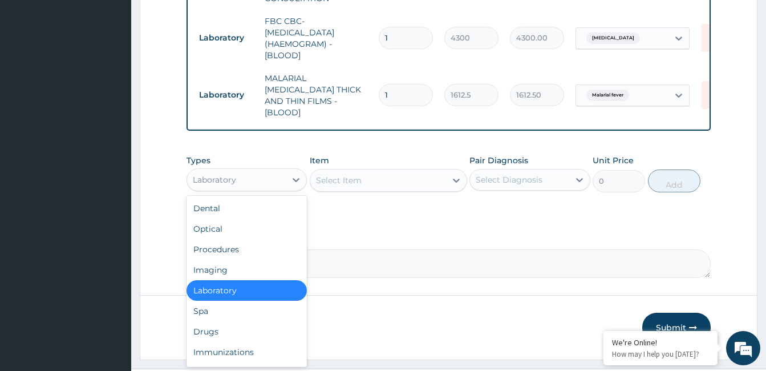
click at [247, 335] on div "Drugs" at bounding box center [247, 331] width 120 height 21
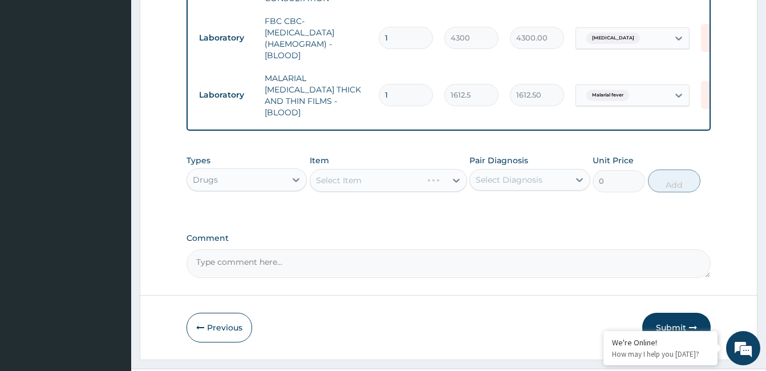
click at [412, 181] on div "Select Item" at bounding box center [388, 180] width 157 height 23
click at [403, 174] on div "Select Item" at bounding box center [388, 180] width 157 height 23
click at [402, 177] on div "Select Item" at bounding box center [388, 180] width 157 height 23
click at [398, 177] on div "Select Item" at bounding box center [388, 180] width 157 height 23
click at [401, 177] on div "Select Item" at bounding box center [388, 180] width 157 height 23
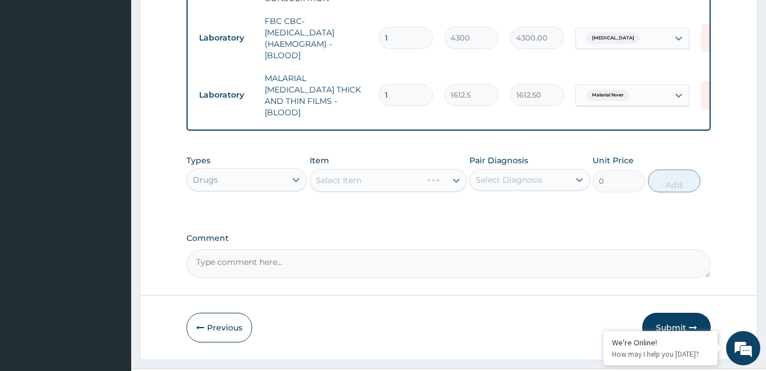
click at [411, 174] on div "Select Item" at bounding box center [388, 180] width 157 height 23
click at [404, 176] on div "Select Item" at bounding box center [388, 180] width 157 height 23
click at [401, 179] on div "Select Item" at bounding box center [388, 180] width 157 height 23
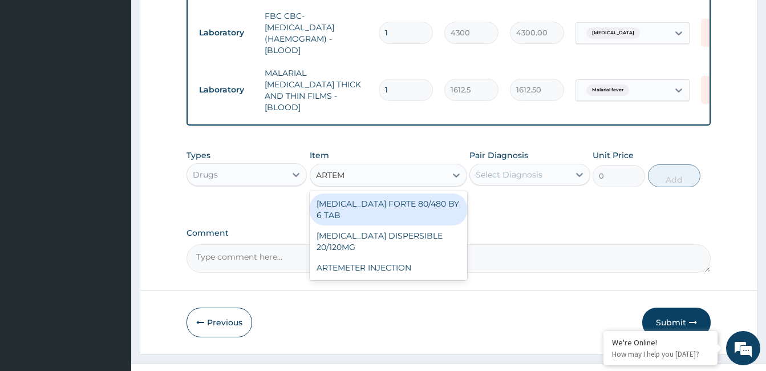
scroll to position [0, 0]
type input "ARTEME"
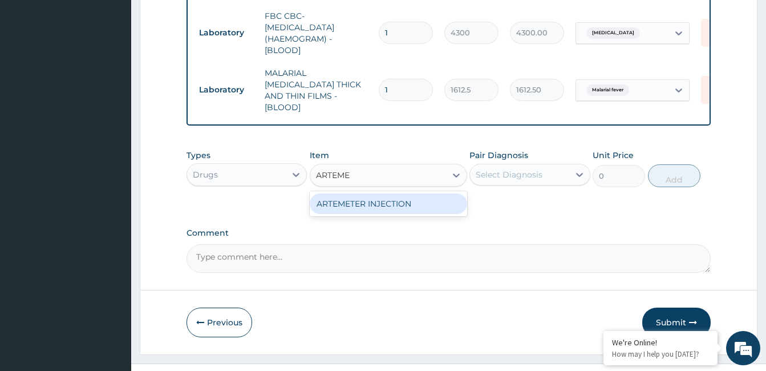
click at [401, 203] on div "ARTEMETER INJECTION" at bounding box center [388, 203] width 157 height 21
type input "946"
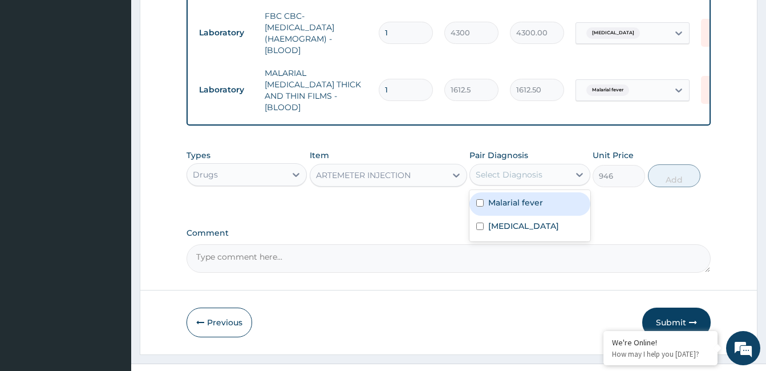
click at [528, 199] on label "Malarial fever" at bounding box center [515, 202] width 55 height 11
checkbox input "true"
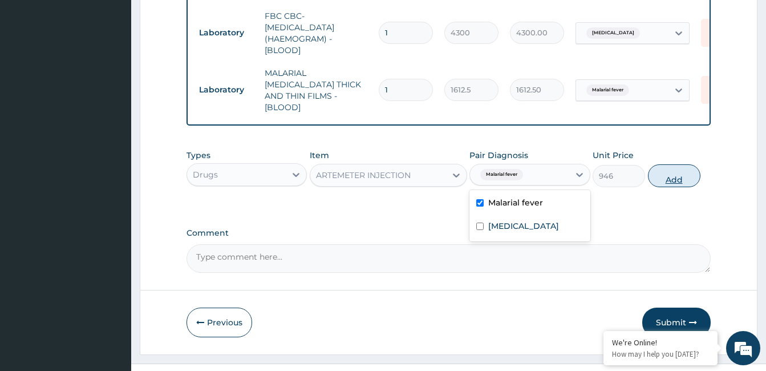
click at [686, 176] on button "Add" at bounding box center [674, 175] width 52 height 23
type input "0"
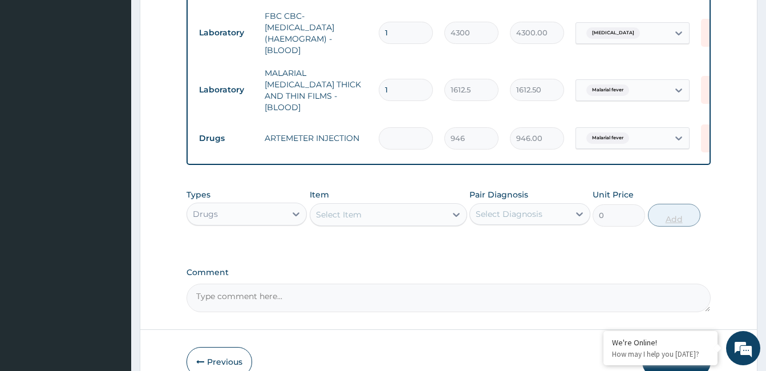
type input "0.00"
type input "6"
type input "5676.00"
type input "6"
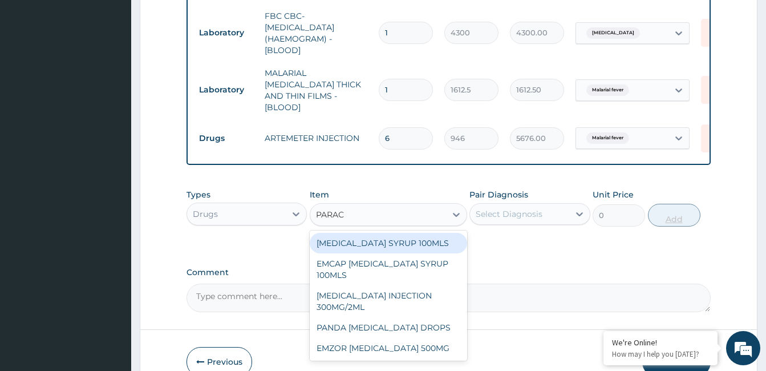
type input "PARACE"
click at [406, 350] on div "EMZOR PARACETAMOL 500MG" at bounding box center [388, 348] width 157 height 21
type input "23.64999961853027"
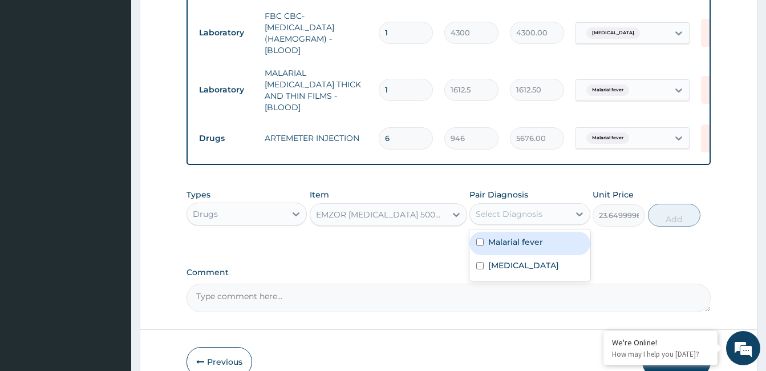
click at [520, 232] on div "Malarial fever" at bounding box center [530, 243] width 120 height 23
checkbox input "true"
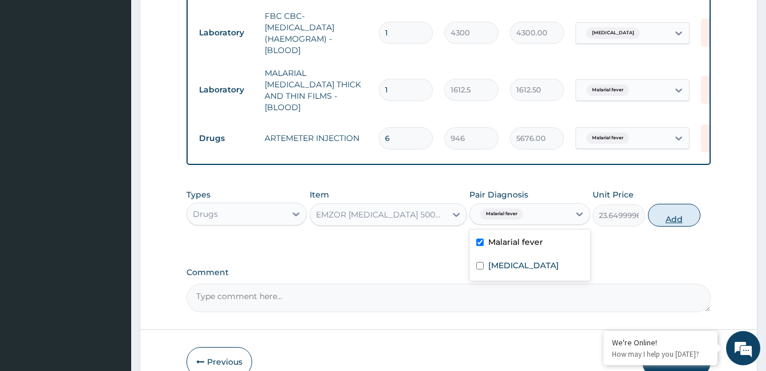
click at [698, 208] on button "Add" at bounding box center [674, 215] width 52 height 23
type input "0"
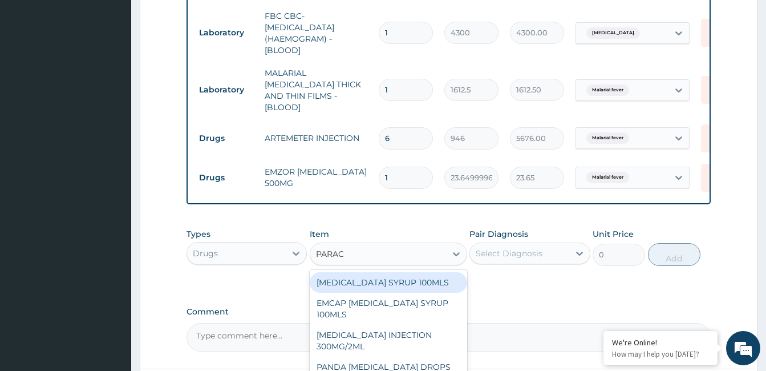
type input "PARACE"
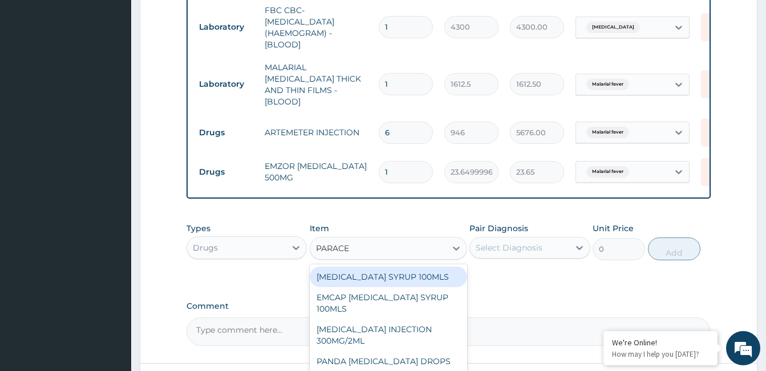
scroll to position [550, 0]
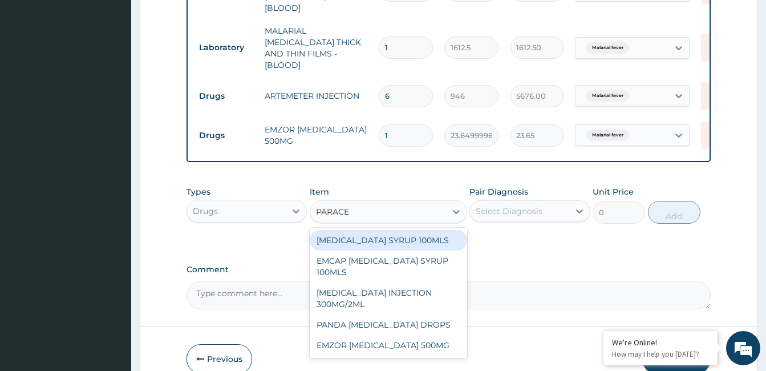
click at [399, 292] on div "PARACETAMOL INJECTION 300MG/2ML" at bounding box center [388, 298] width 157 height 32
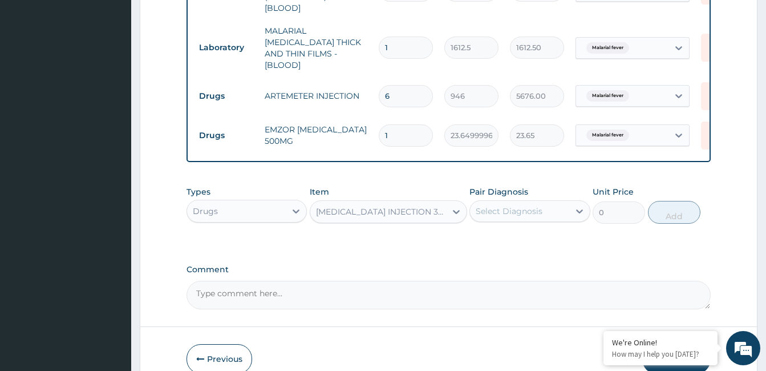
type input "260.1499938964844"
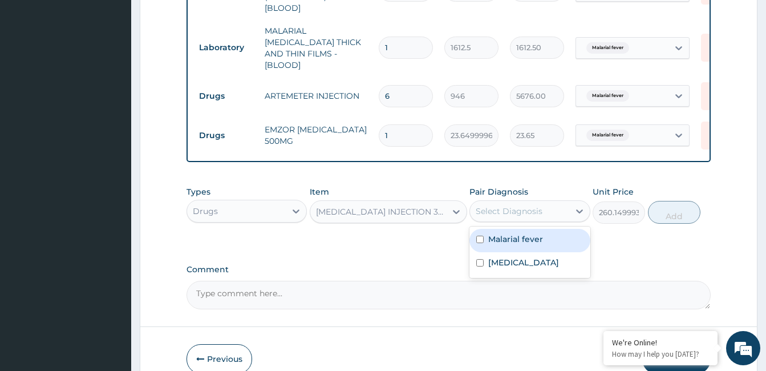
click at [526, 237] on label "Malarial fever" at bounding box center [515, 238] width 55 height 11
checkbox input "true"
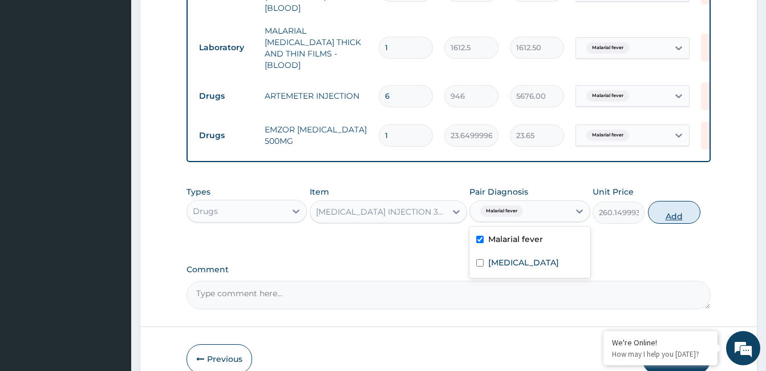
click at [678, 213] on button "Add" at bounding box center [674, 212] width 52 height 23
type input "0"
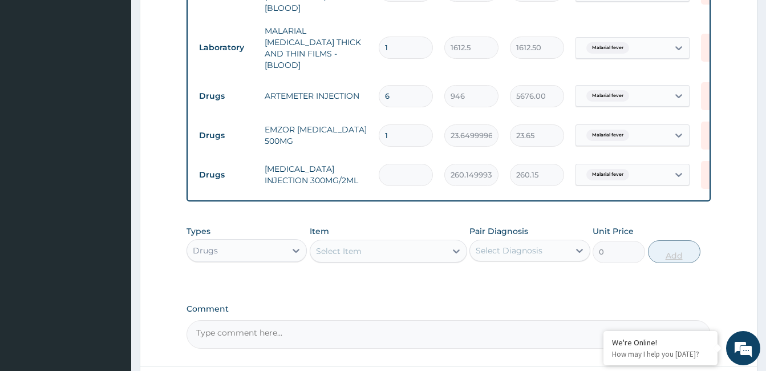
type input "0.00"
type input "2"
type input "520.30"
type input "2"
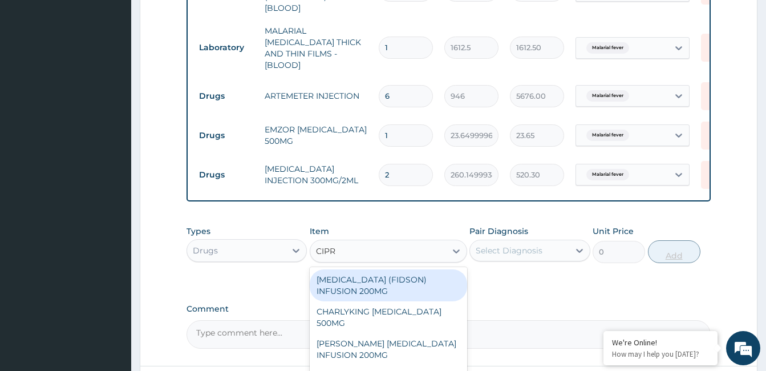
type input "CIPRO"
click at [402, 316] on div "CHARLYKING CIPROFLOXACIN 500MG" at bounding box center [388, 317] width 157 height 32
type input "177.375"
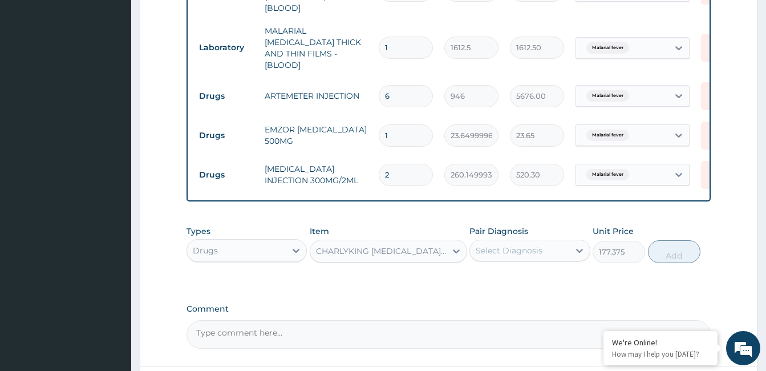
click at [534, 268] on div "Types Drugs Item option CHARLYKING CIPROFLOXACIN 500MG, selected. Select is foc…" at bounding box center [449, 253] width 524 height 66
click at [506, 302] on label "Sepsis" at bounding box center [523, 301] width 71 height 11
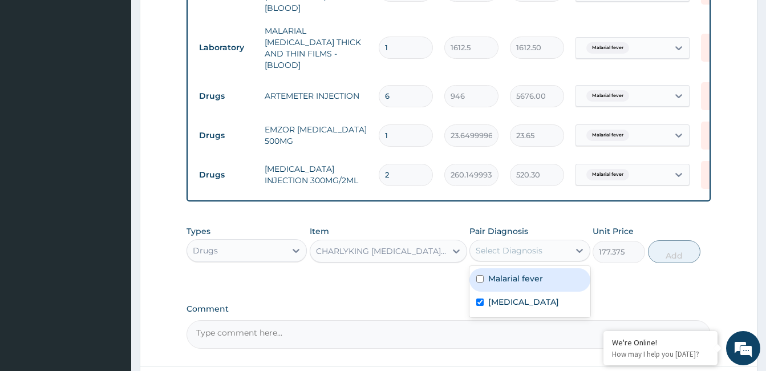
checkbox input "true"
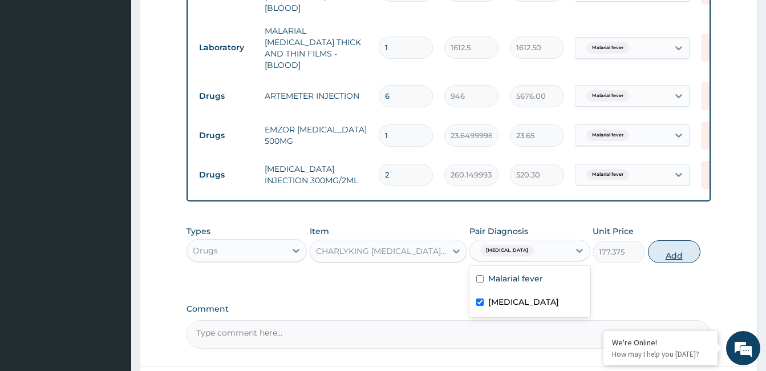
click at [676, 257] on button "Add" at bounding box center [674, 251] width 52 height 23
type input "0"
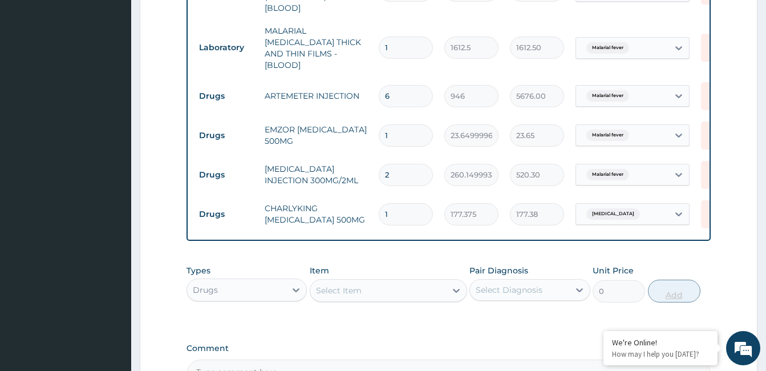
type input "10"
type input "1773.75"
type input "10"
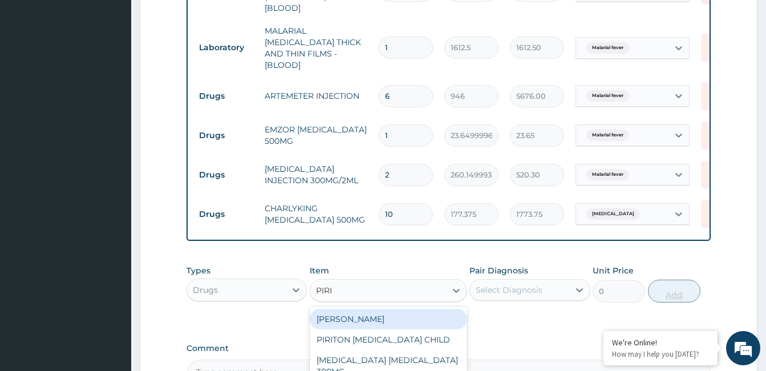
type input "PIRIT"
click at [393, 311] on div "PIRITON TAB EVANS" at bounding box center [388, 319] width 157 height 21
type input "23.64999961853027"
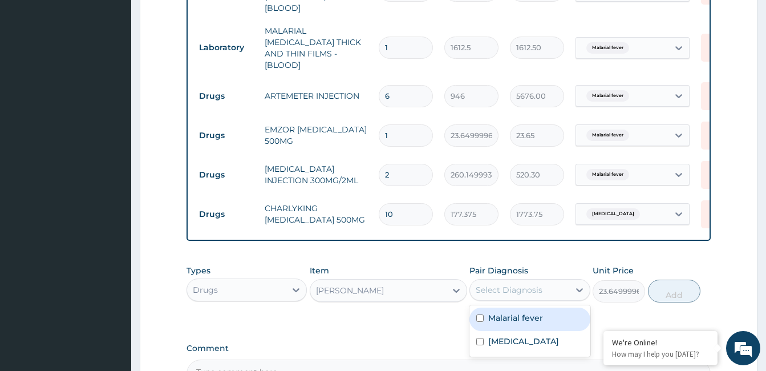
click at [513, 341] on label "Sepsis" at bounding box center [523, 340] width 71 height 11
checkbox input "true"
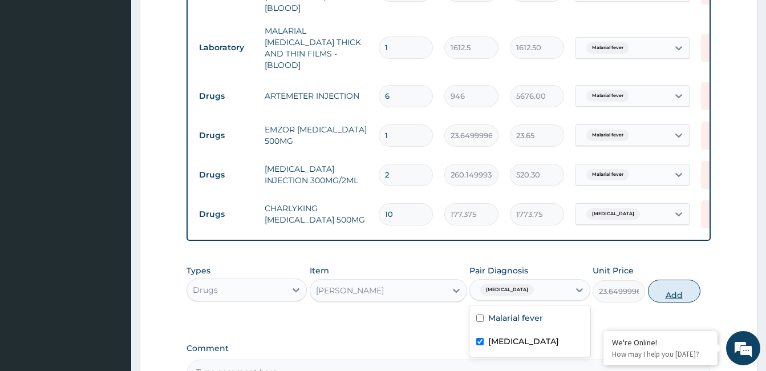
click at [670, 298] on button "Add" at bounding box center [674, 291] width 52 height 23
type input "0"
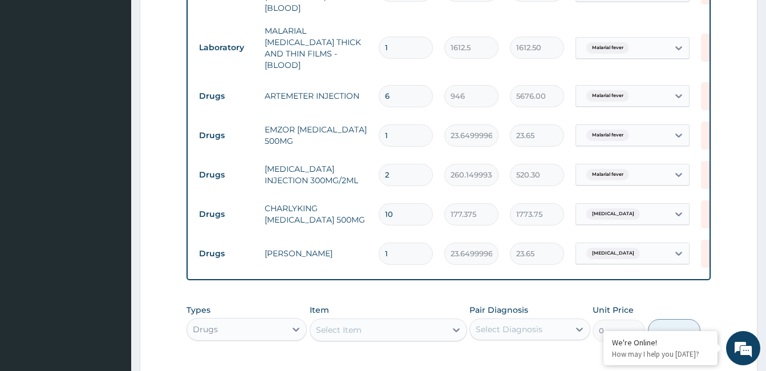
type input "10"
type input "236.50"
type input "10"
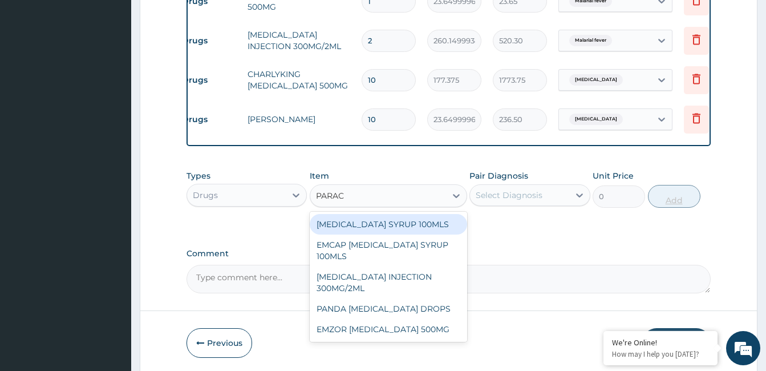
scroll to position [0, 0]
type input "PARACE"
click at [409, 327] on div "EMZOR PARACETAMOL 500MG" at bounding box center [388, 329] width 157 height 21
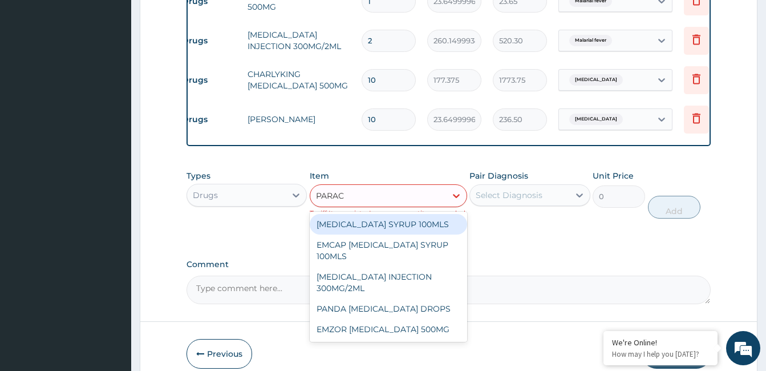
type input "PARACE"
click at [410, 320] on div "EMZOR PARACETAMOL 500MG" at bounding box center [388, 329] width 157 height 21
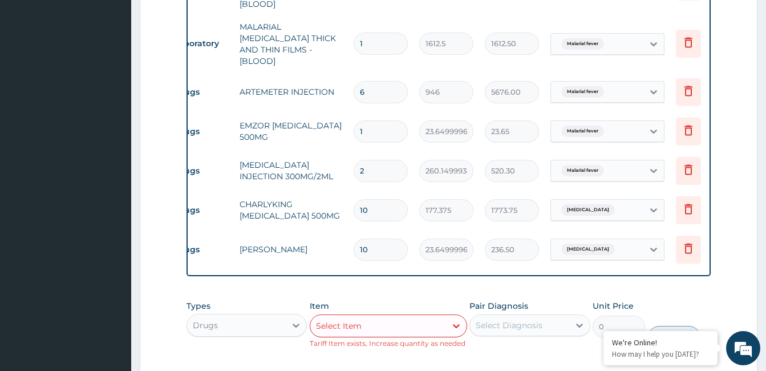
scroll to position [537, 0]
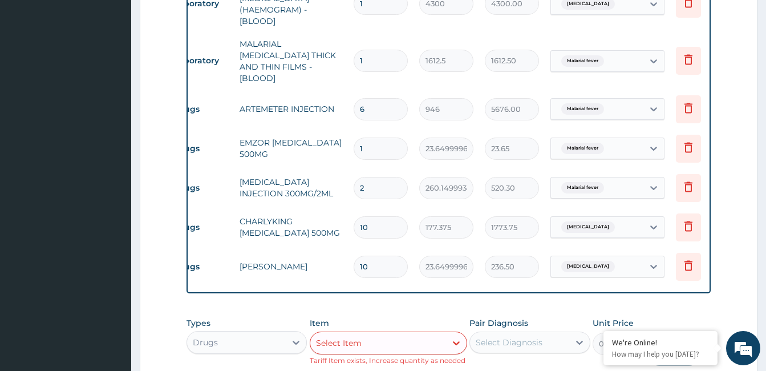
click at [386, 138] on input "1" at bounding box center [381, 149] width 54 height 22
type input "18"
type input "425.70"
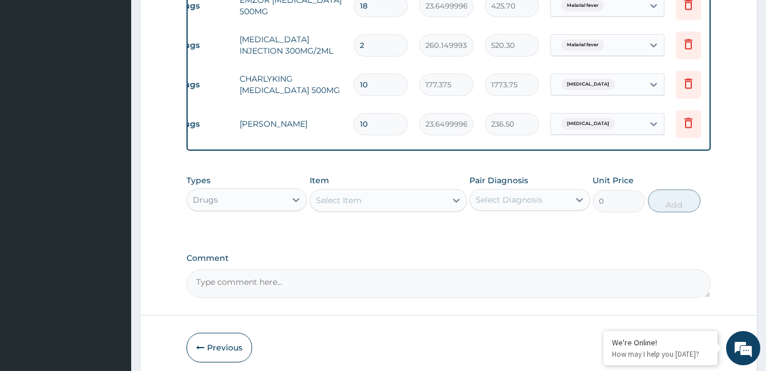
scroll to position [687, 0]
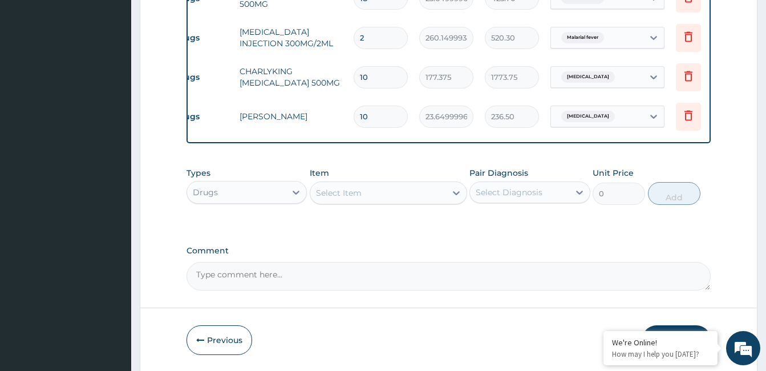
type input "18"
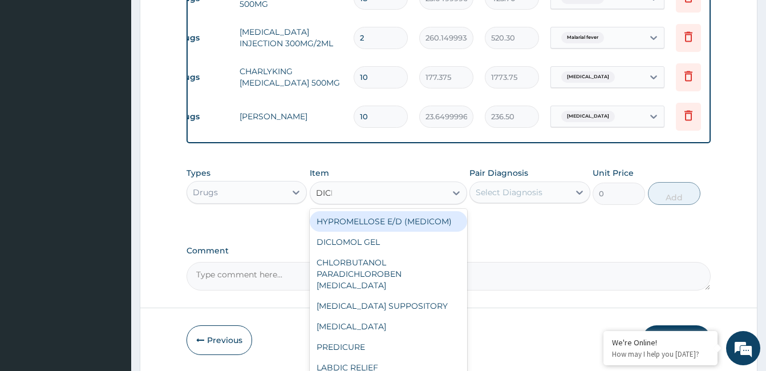
type input "DICLO"
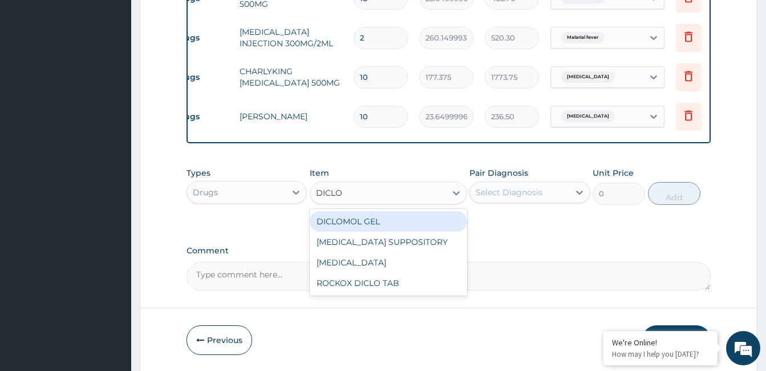
click at [397, 282] on div "ROCKOX DICLO TAB" at bounding box center [388, 283] width 157 height 21
type input "82.7750015258789"
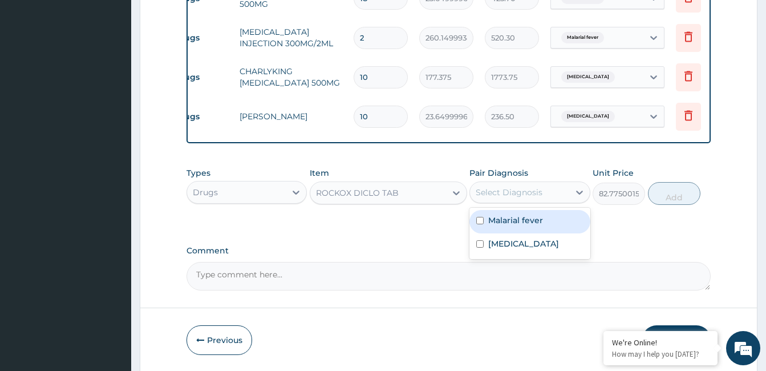
click at [522, 218] on label "Malarial fever" at bounding box center [515, 220] width 55 height 11
checkbox input "true"
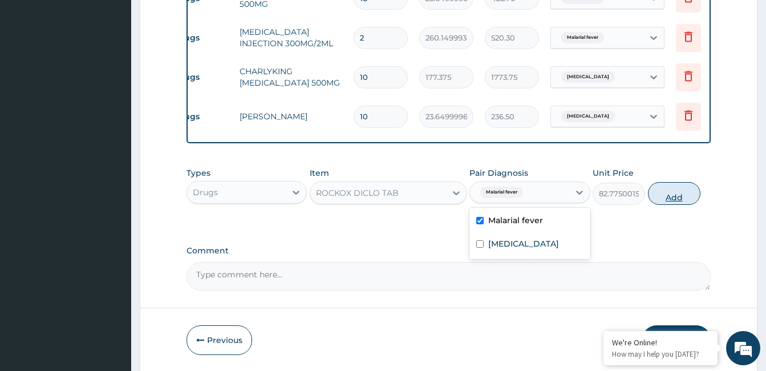
click at [677, 194] on button "Add" at bounding box center [674, 193] width 52 height 23
type input "0"
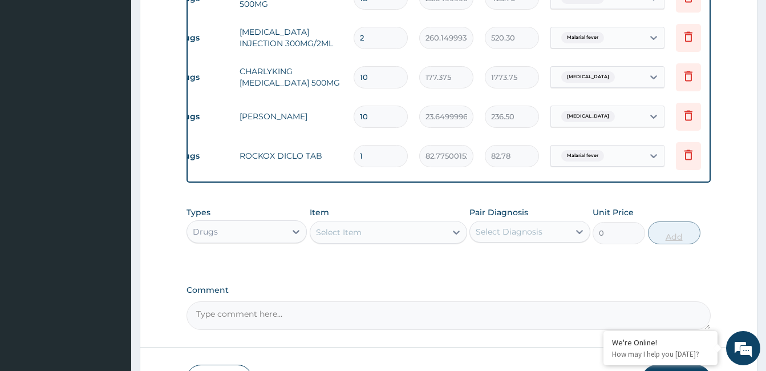
type input "10"
type input "827.75"
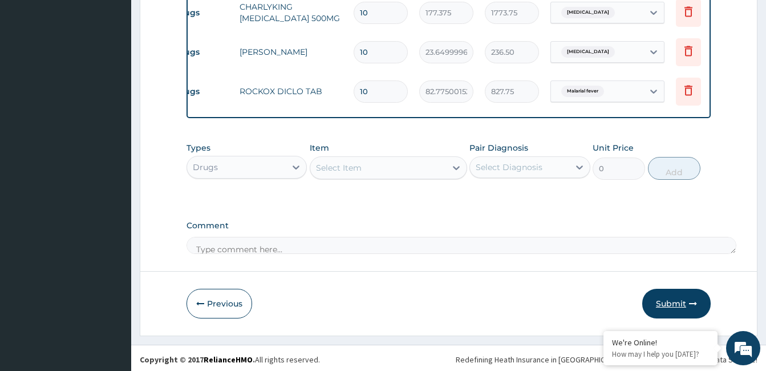
click at [676, 300] on button "Submit" at bounding box center [676, 304] width 68 height 30
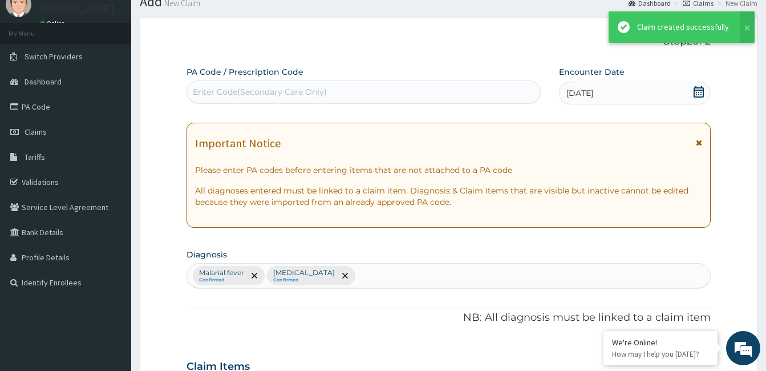
scroll to position [751, 0]
